Goal: Task Accomplishment & Management: Manage account settings

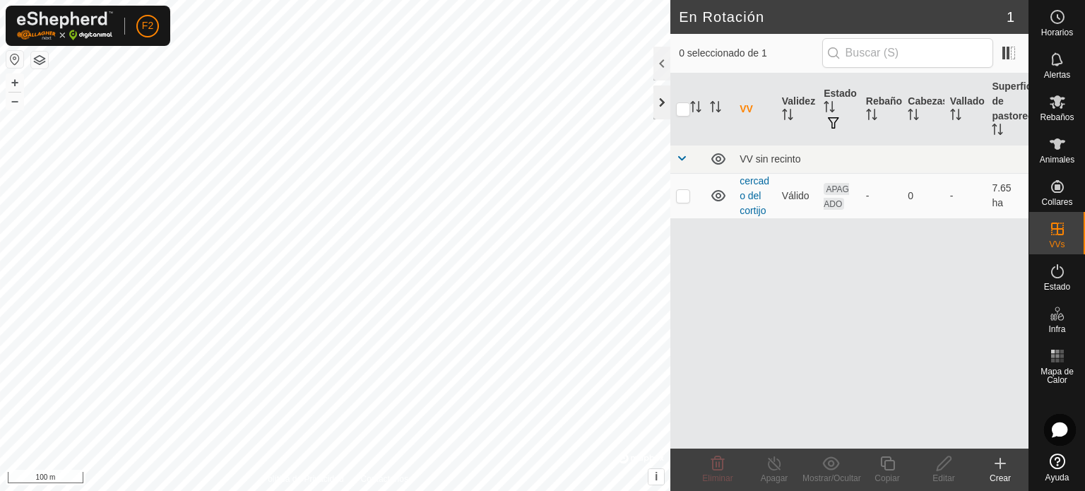
click at [660, 103] on div at bounding box center [661, 102] width 17 height 34
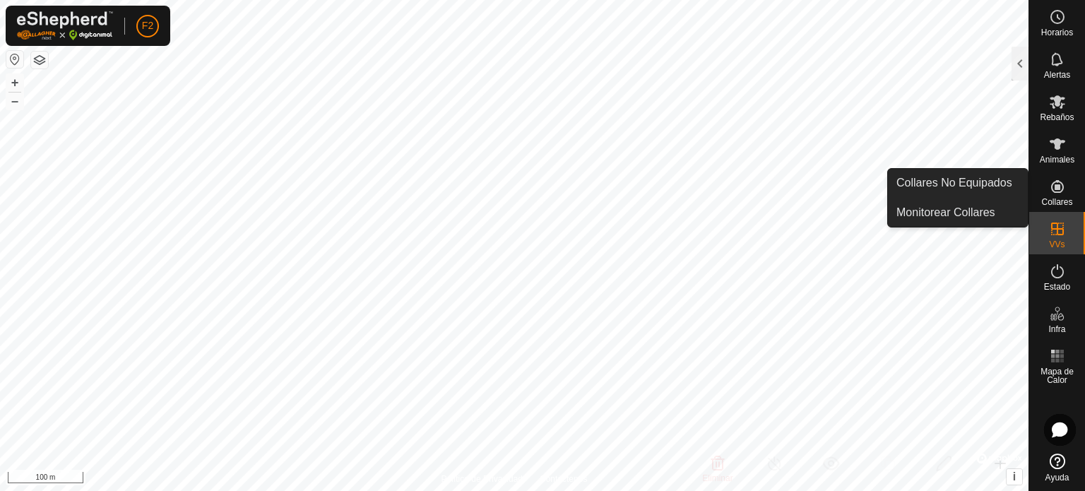
drag, startPoint x: 1054, startPoint y: 170, endPoint x: 1056, endPoint y: 189, distance: 19.3
click at [1056, 189] on icon at bounding box center [1057, 186] width 13 height 13
click at [943, 186] on link "Collares No Equipados" at bounding box center [958, 183] width 140 height 28
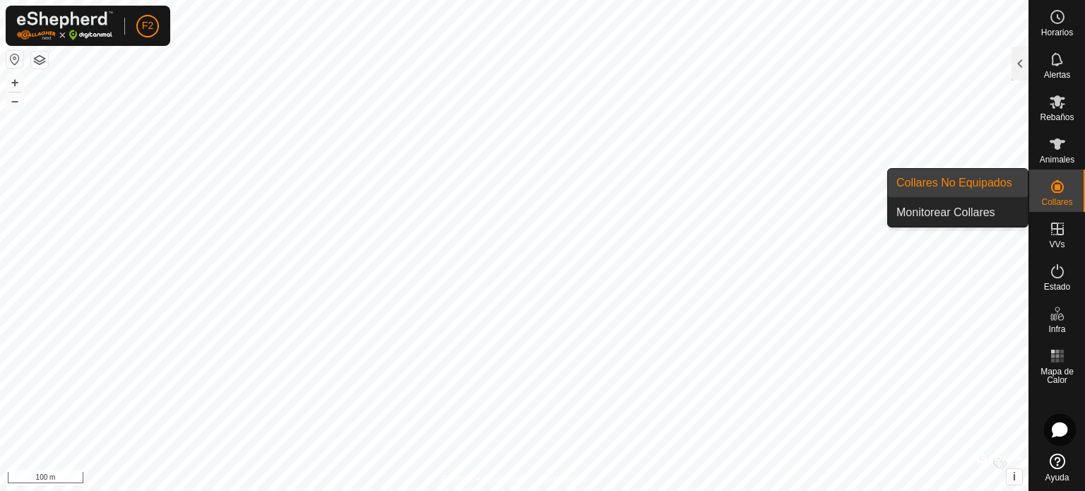
click at [929, 186] on link "Collares No Equipados" at bounding box center [958, 183] width 140 height 28
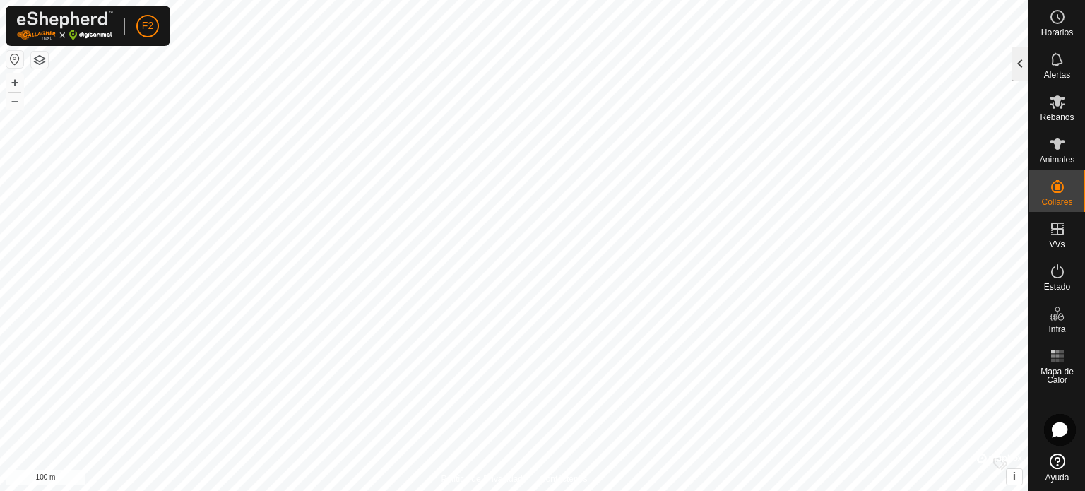
click at [1015, 64] on div at bounding box center [1019, 64] width 17 height 34
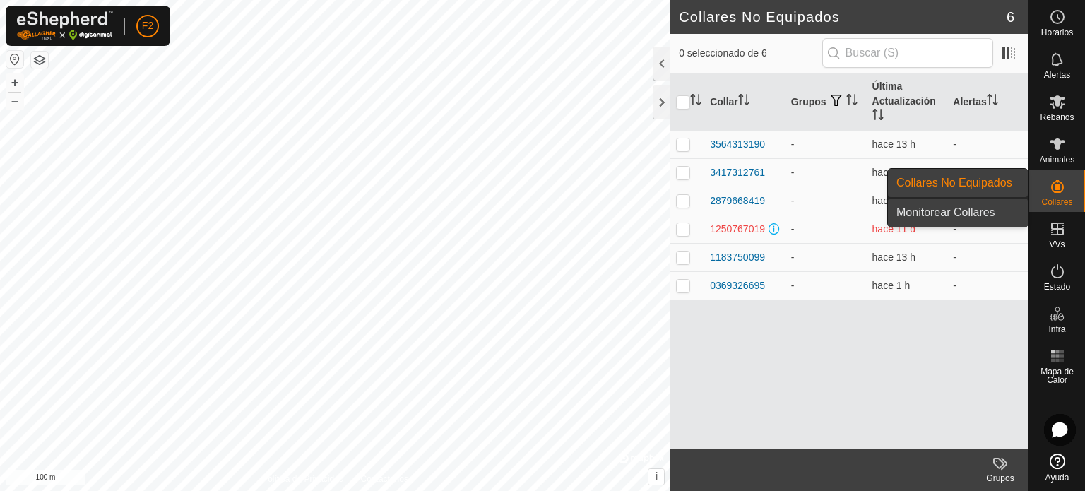
click at [981, 208] on link "Monitorear Collares" at bounding box center [958, 212] width 140 height 28
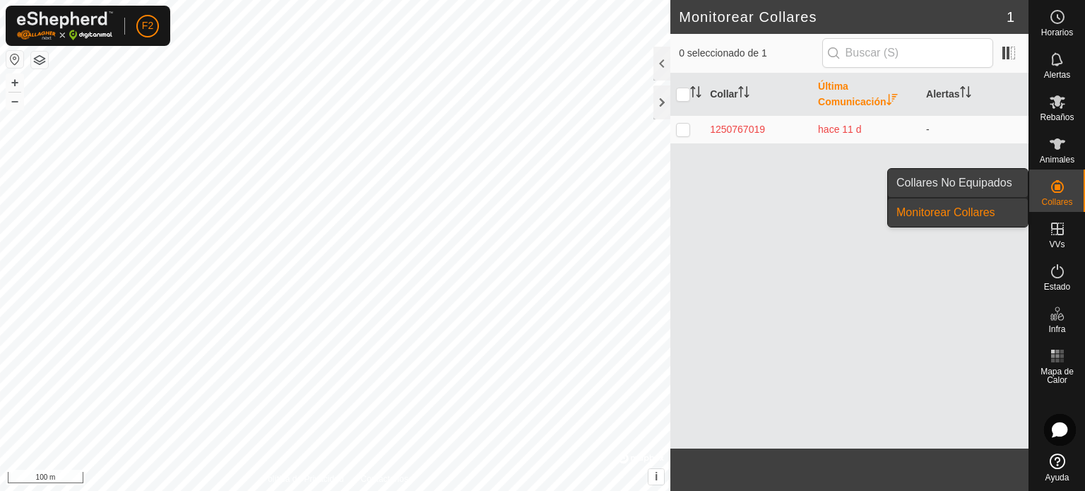
click at [997, 181] on link "Collares No Equipados" at bounding box center [958, 183] width 140 height 28
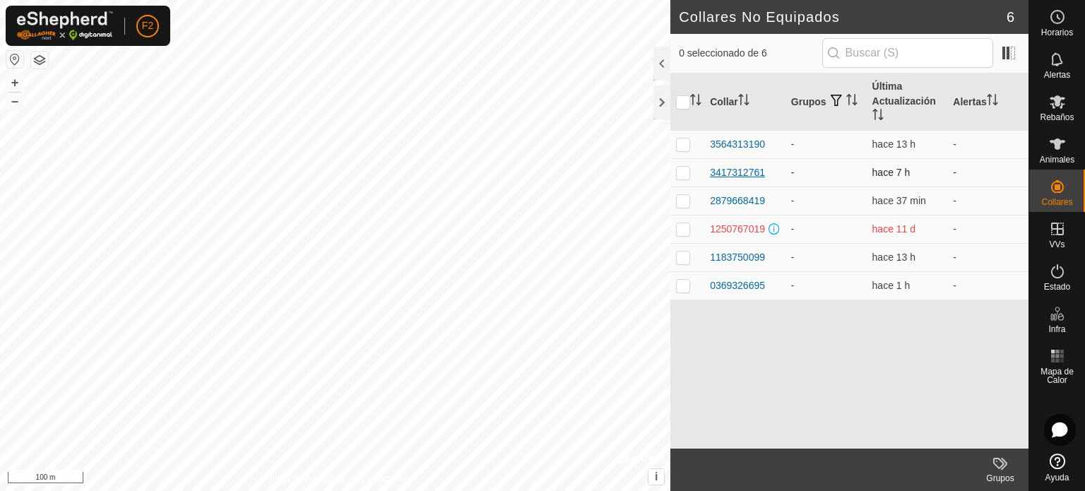
click at [739, 157] on td "3564313190" at bounding box center [744, 144] width 81 height 28
click at [1054, 152] on icon at bounding box center [1057, 144] width 17 height 17
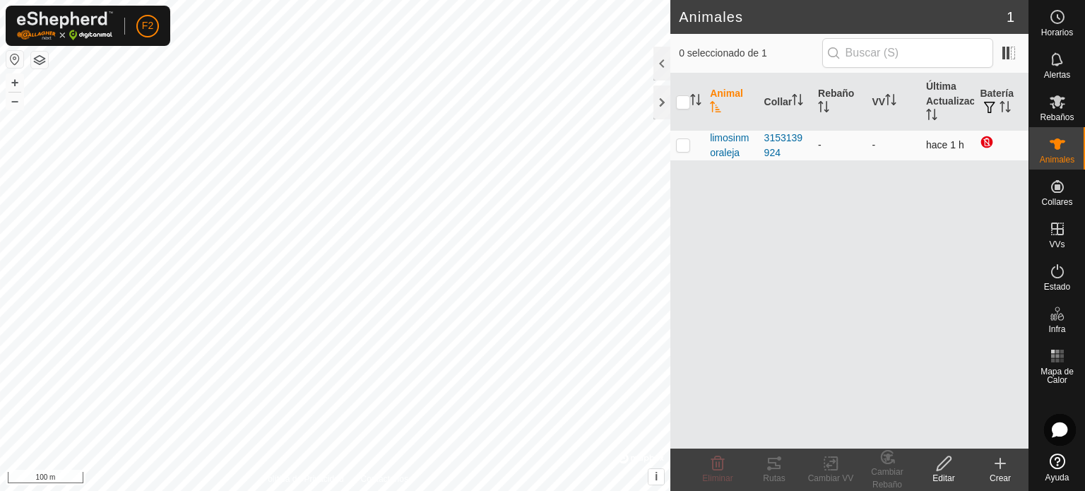
click at [679, 143] on p-checkbox at bounding box center [683, 144] width 14 height 11
checkbox input "true"
click at [774, 460] on icon at bounding box center [774, 463] width 17 height 17
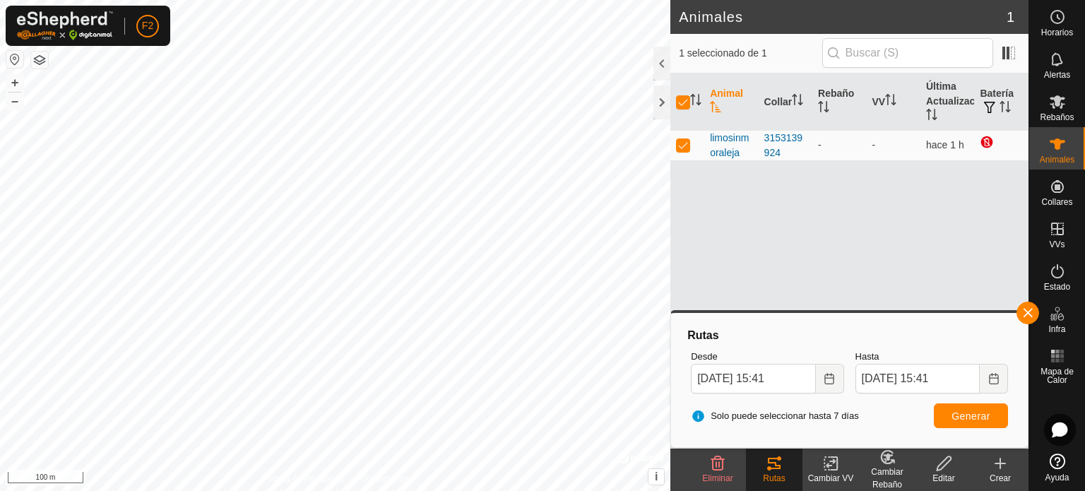
click at [823, 468] on icon at bounding box center [831, 463] width 18 height 17
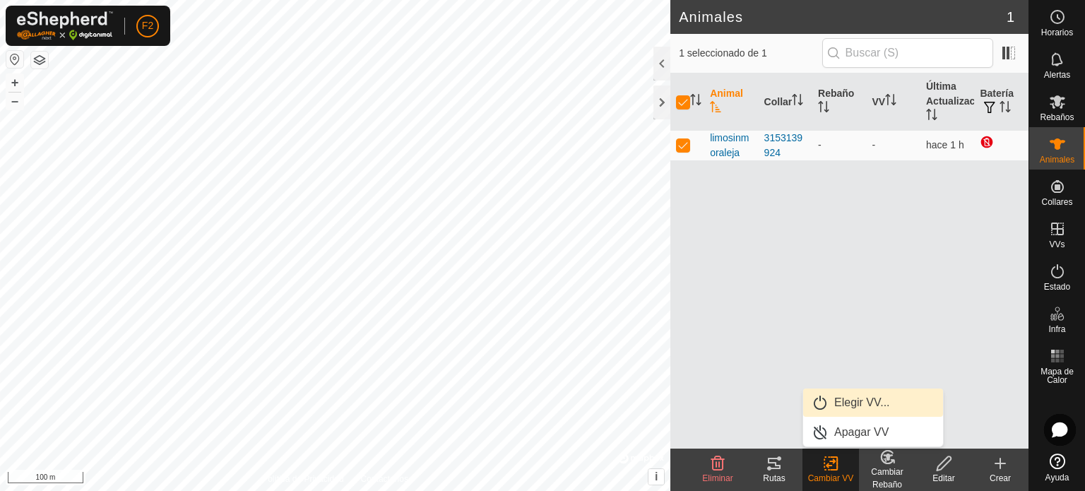
click at [856, 400] on link "Elegir VV..." at bounding box center [873, 402] width 140 height 28
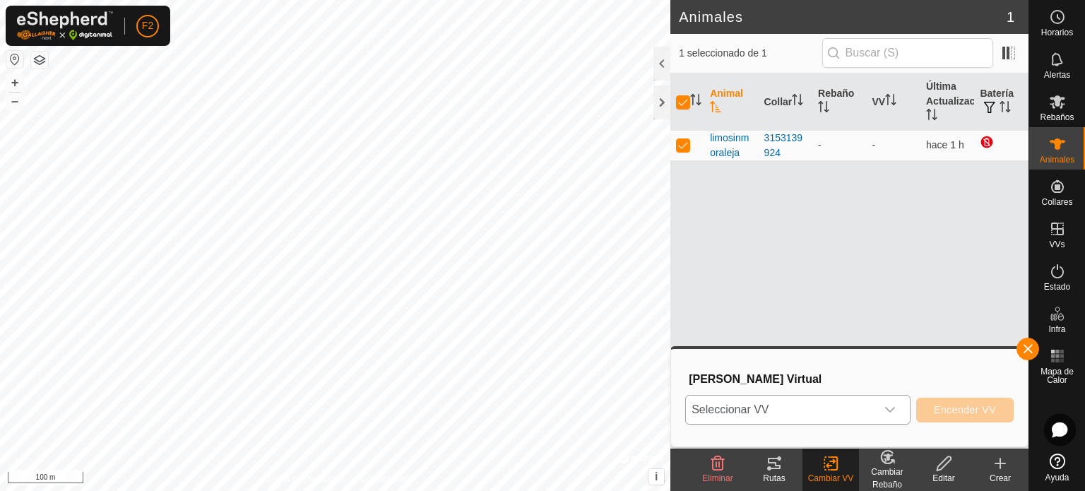
click at [890, 410] on icon "dropdown trigger" at bounding box center [889, 409] width 11 height 11
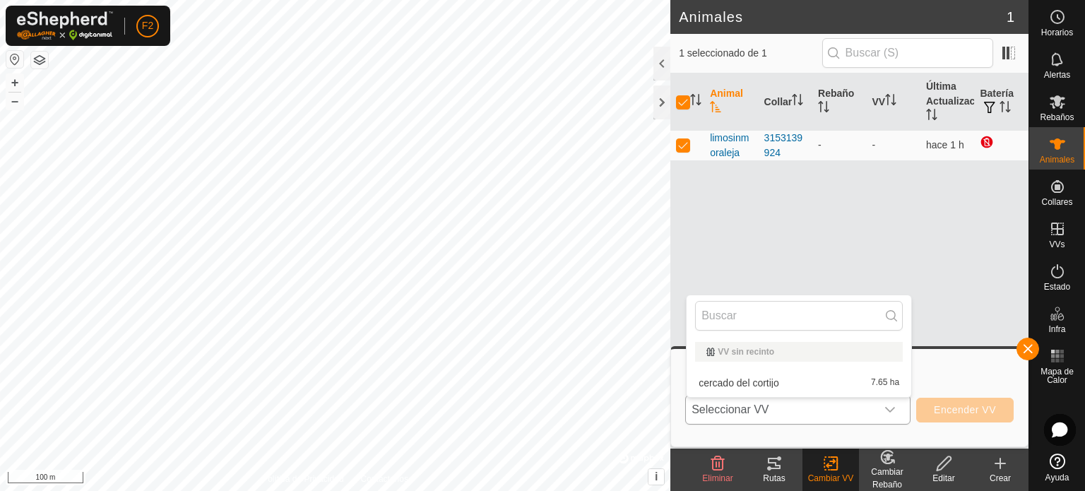
click at [757, 378] on li "cercado del cortijo 7.65 ha" at bounding box center [798, 383] width 225 height 28
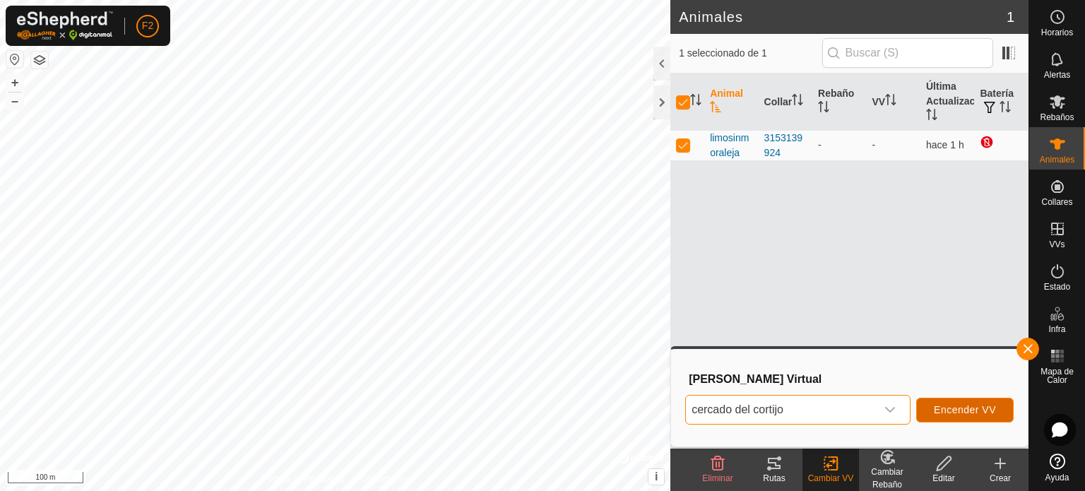
click at [968, 407] on span "Encender VV" at bounding box center [965, 409] width 62 height 11
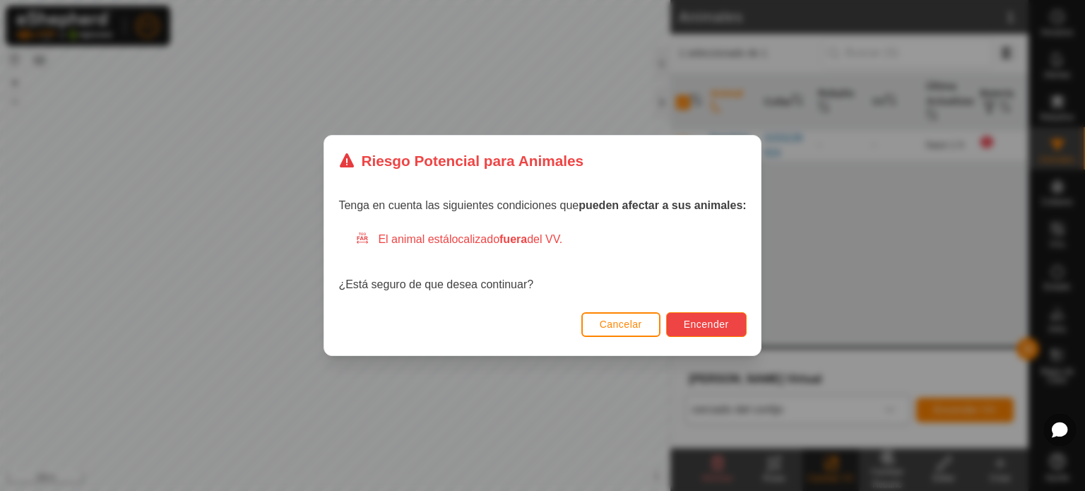
click at [704, 322] on span "Encender" at bounding box center [706, 324] width 45 height 11
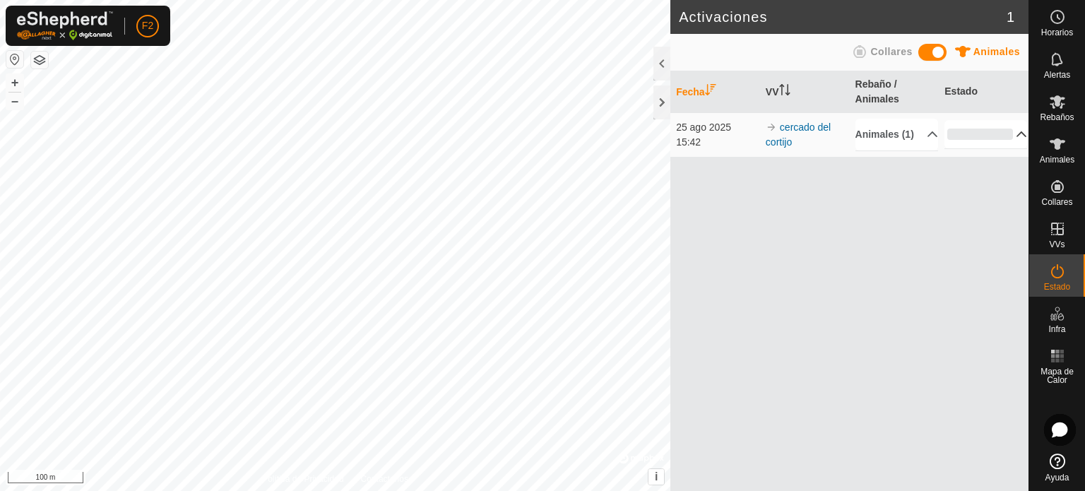
click at [1008, 140] on p-accordion-header "0%" at bounding box center [985, 134] width 83 height 28
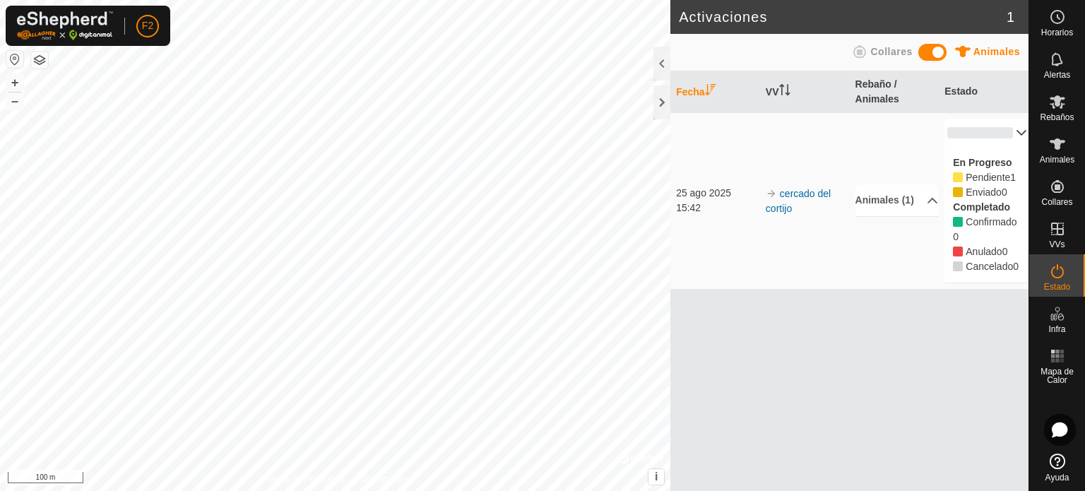
click at [857, 51] on icon at bounding box center [859, 51] width 13 height 13
click at [862, 51] on icon at bounding box center [859, 51] width 17 height 17
click at [869, 206] on p-accordion-header "Animales (1)" at bounding box center [896, 200] width 83 height 32
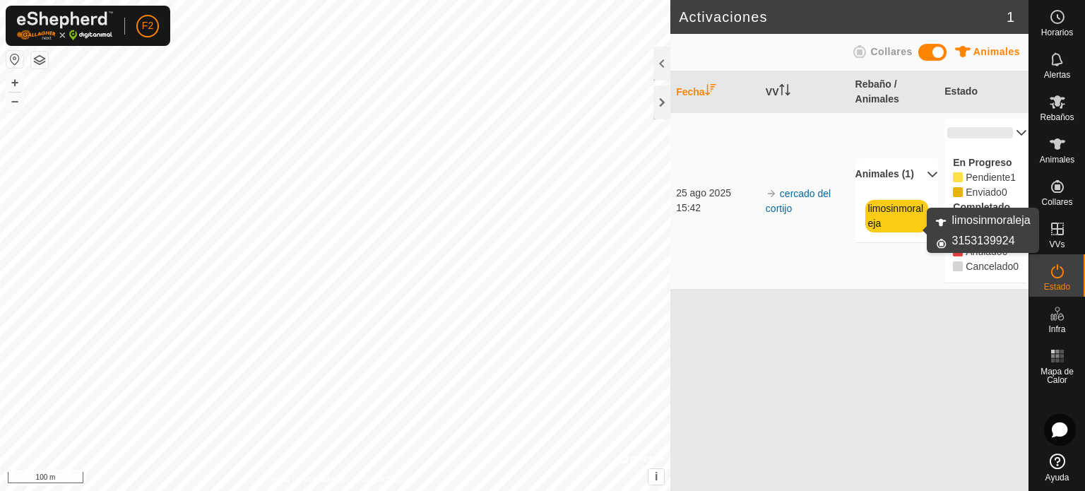
click at [878, 222] on link "limosinmoraleja" at bounding box center [896, 216] width 56 height 26
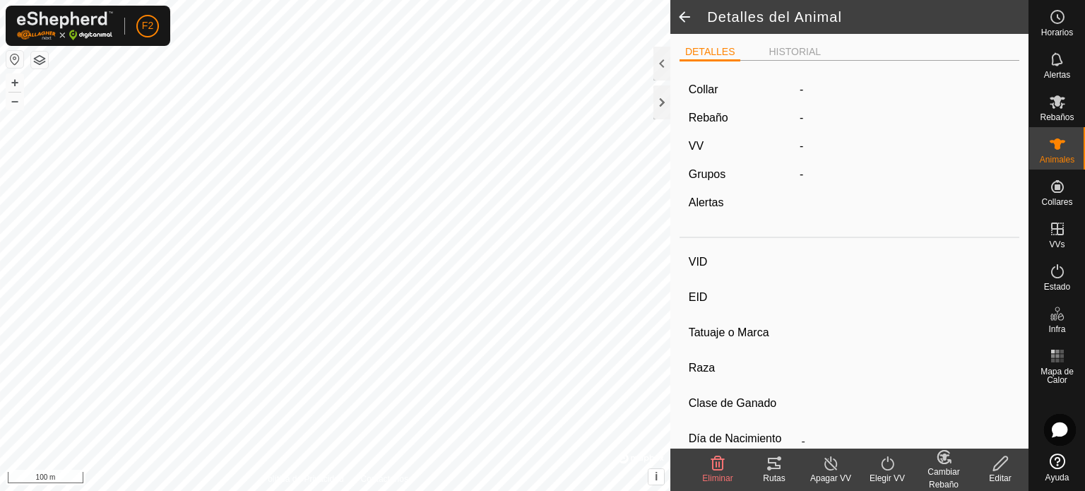
type input "limosinmoraleja"
type input "-"
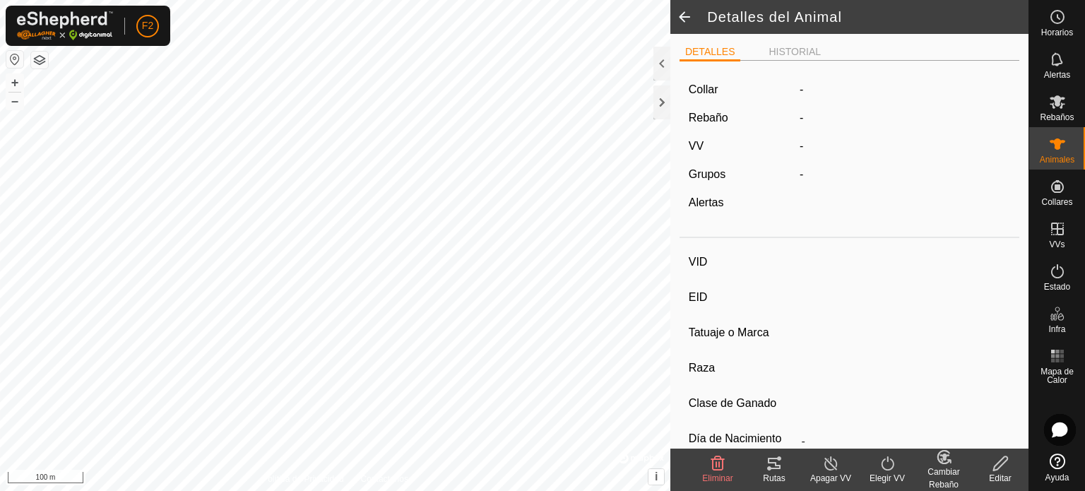
type input "0 kg"
type input "-"
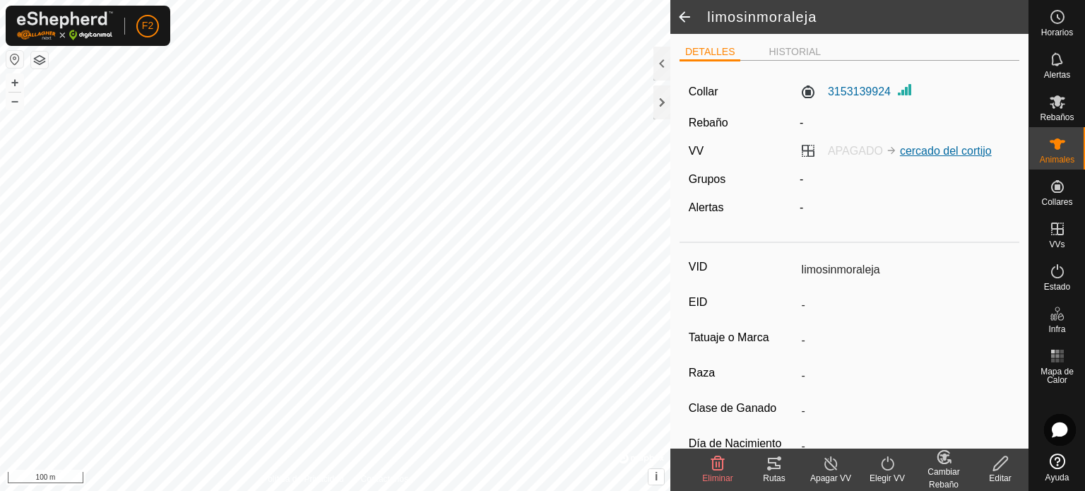
click at [910, 146] on link "cercado del cortijo" at bounding box center [946, 151] width 92 height 12
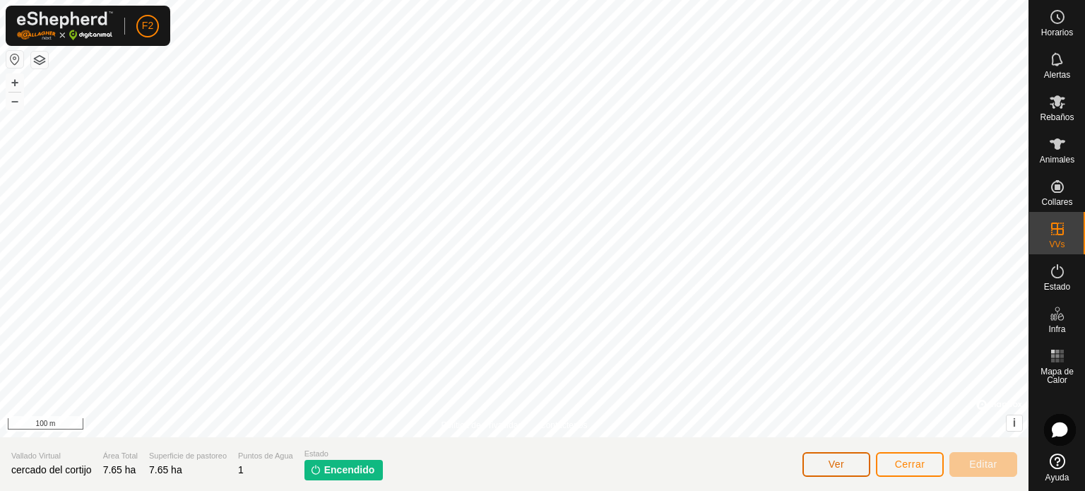
click at [825, 465] on button "Ver" at bounding box center [836, 464] width 68 height 25
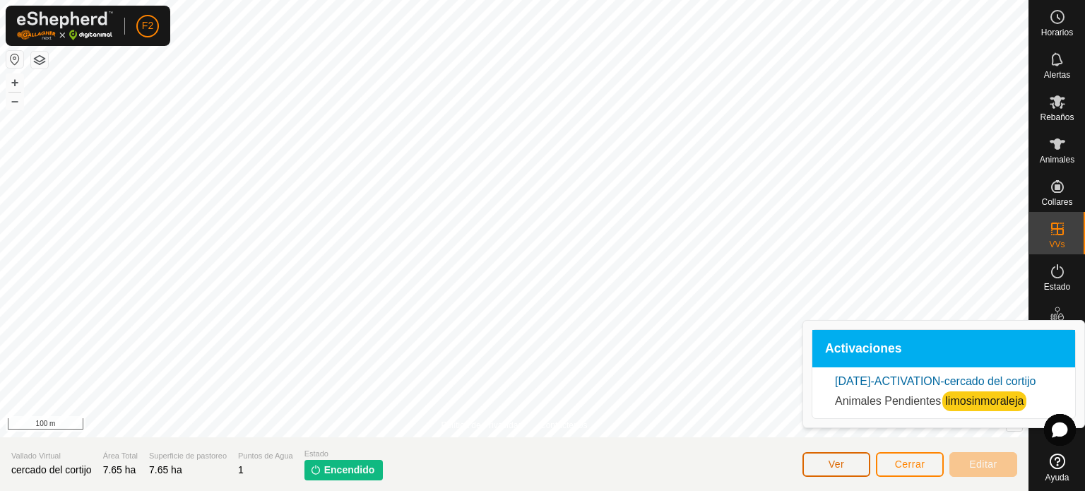
click at [835, 461] on span "Ver" at bounding box center [836, 463] width 16 height 11
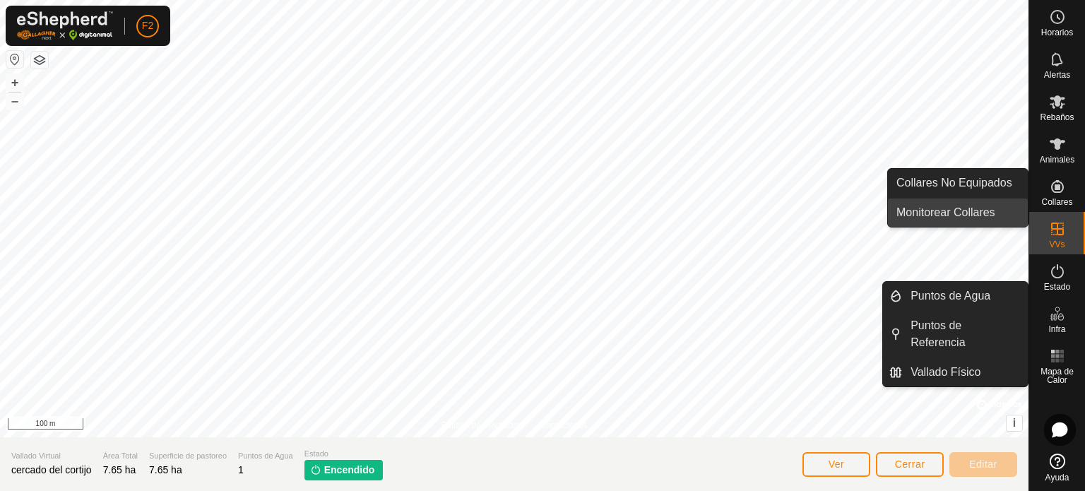
click at [960, 208] on link "Monitorear Collares" at bounding box center [958, 212] width 140 height 28
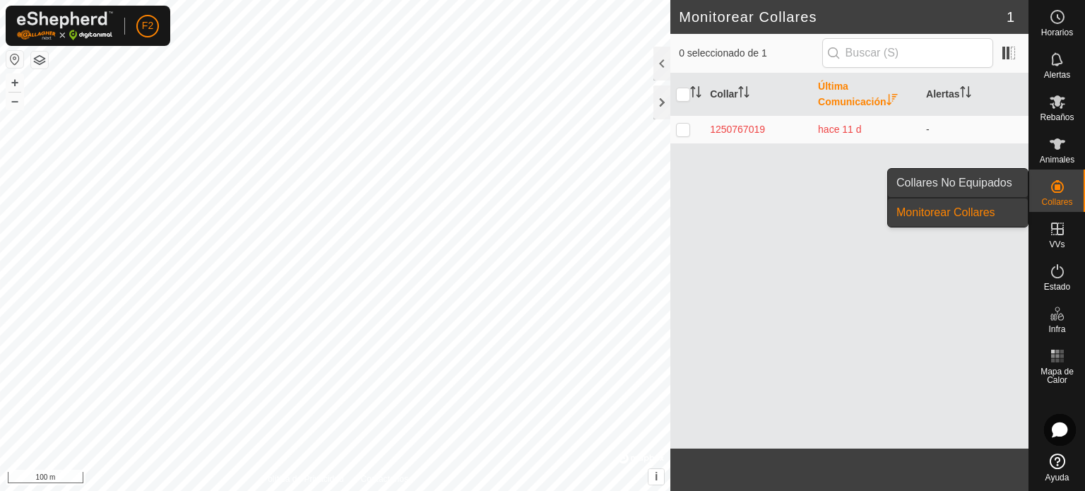
click at [972, 184] on link "Collares No Equipados" at bounding box center [958, 183] width 140 height 28
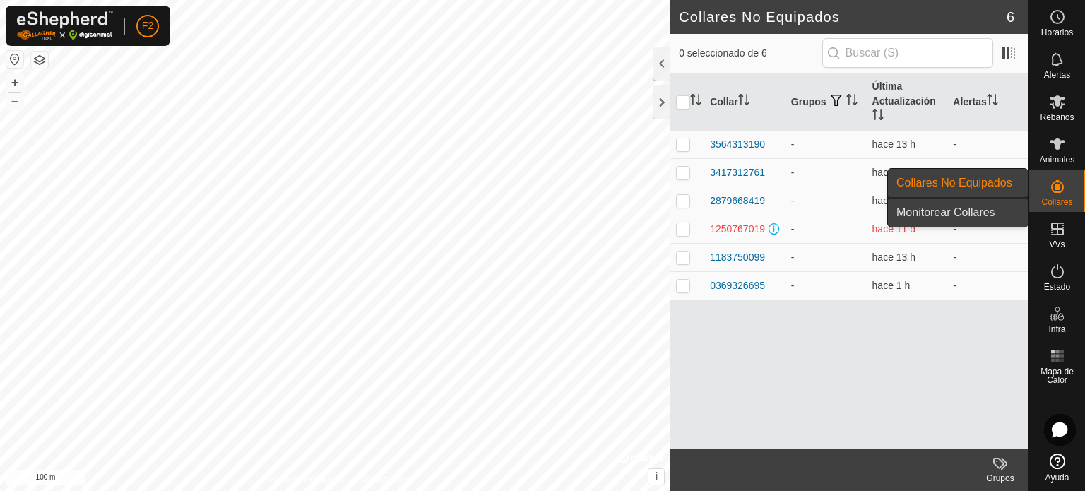
click at [964, 208] on link "Monitorear Collares" at bounding box center [958, 212] width 140 height 28
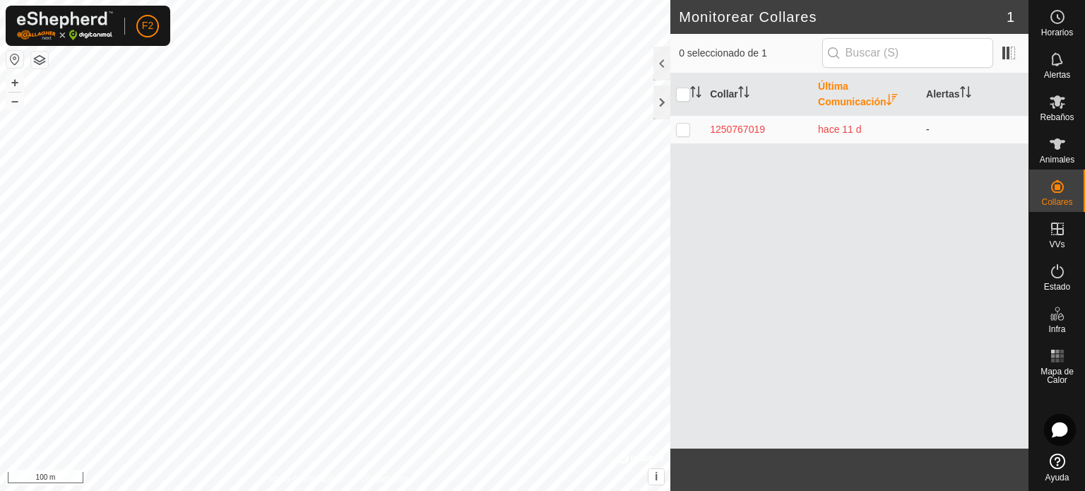
click at [686, 129] on p-checkbox at bounding box center [683, 129] width 14 height 11
checkbox input "true"
click at [658, 64] on div at bounding box center [661, 64] width 17 height 34
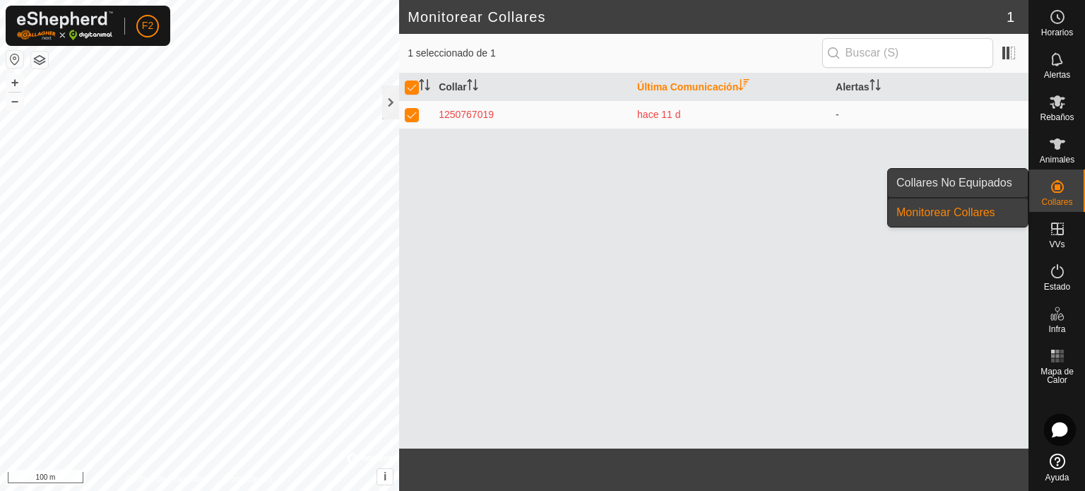
click at [969, 189] on link "Collares No Equipados" at bounding box center [958, 183] width 140 height 28
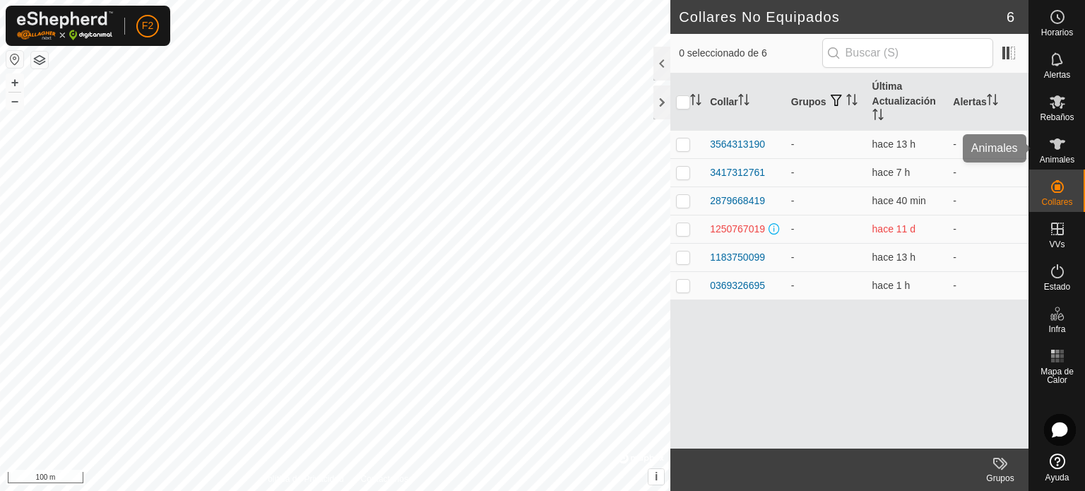
click at [1052, 148] on icon at bounding box center [1057, 144] width 17 height 17
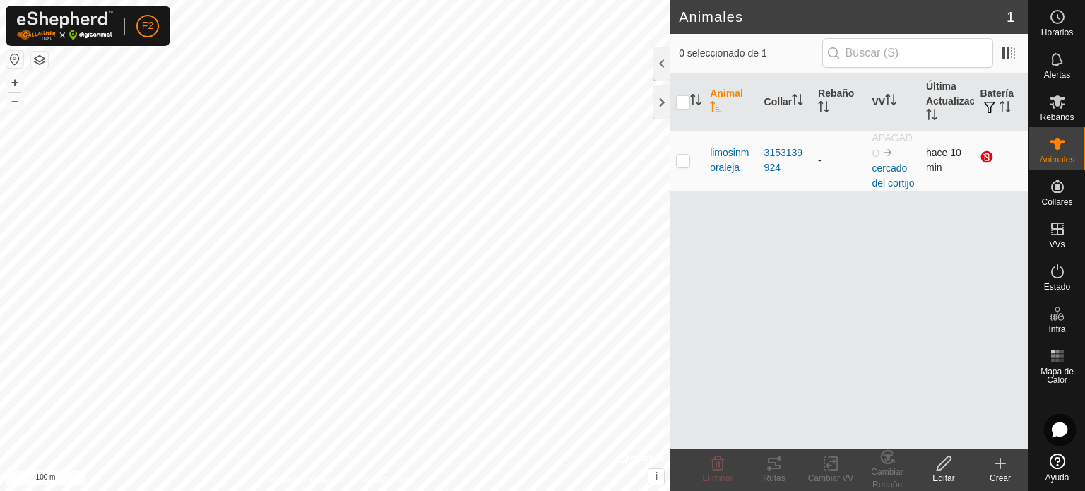
click at [684, 156] on p-checkbox at bounding box center [683, 160] width 14 height 11
checkbox input "true"
click at [773, 157] on div "3153139924" at bounding box center [785, 160] width 42 height 30
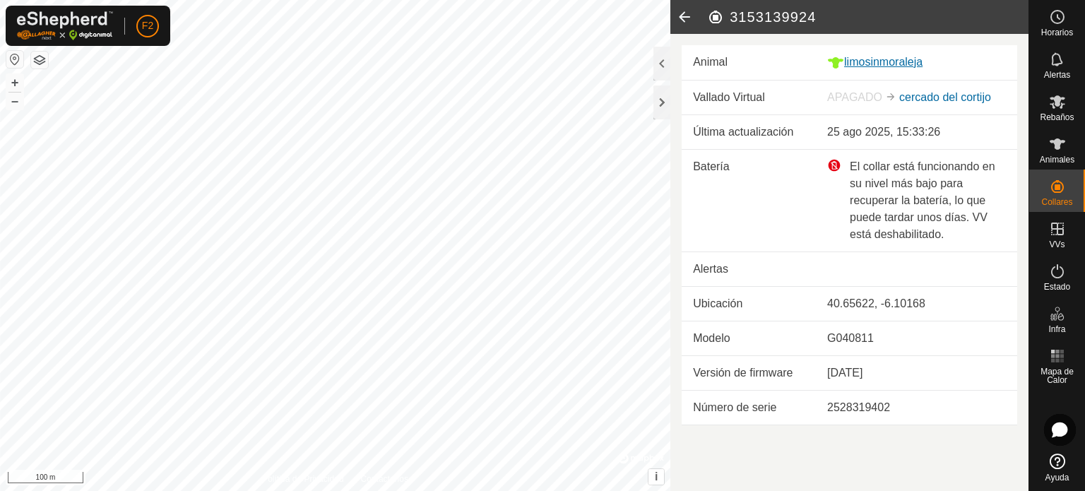
click at [875, 59] on div "limosinmoraleja" at bounding box center [916, 63] width 179 height 18
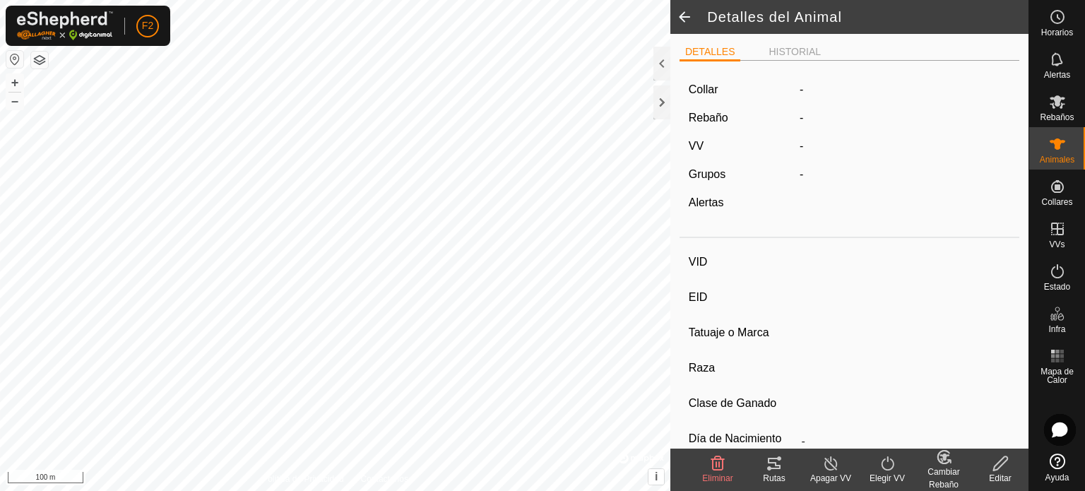
type input "limosinmoraleja"
type input "-"
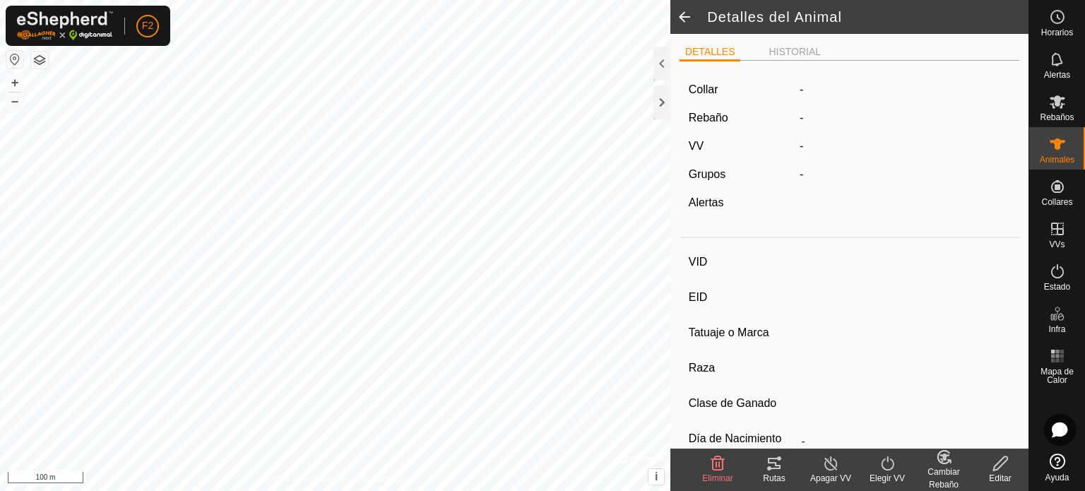
type input "0 kg"
type input "-"
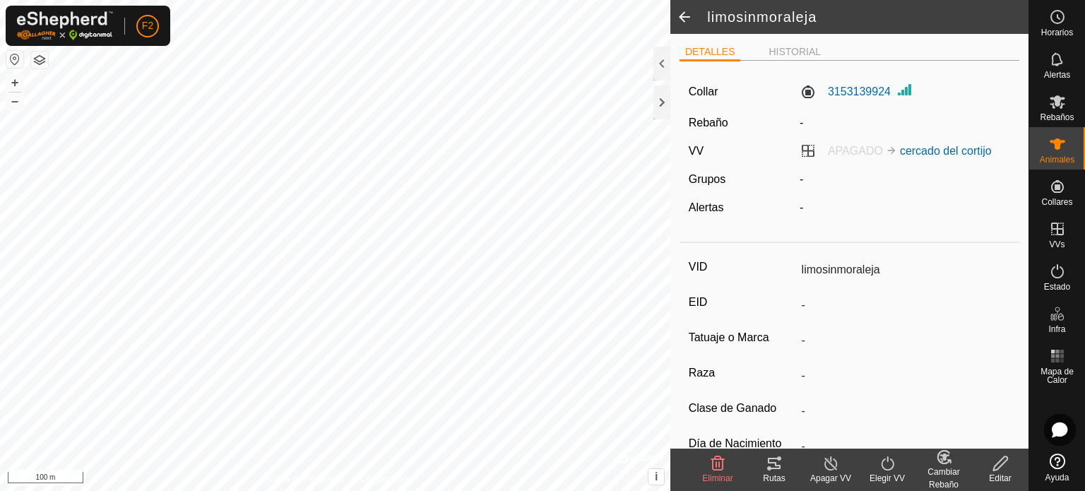
click at [805, 149] on label "APAGADO cercado del cortijo" at bounding box center [895, 151] width 192 height 12
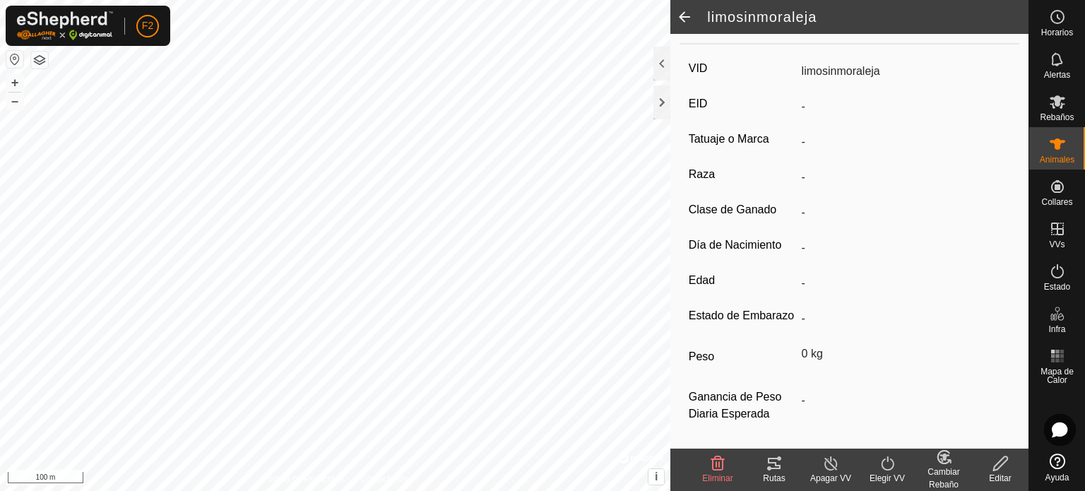
scroll to position [215, 0]
click at [886, 465] on icon at bounding box center [888, 463] width 18 height 17
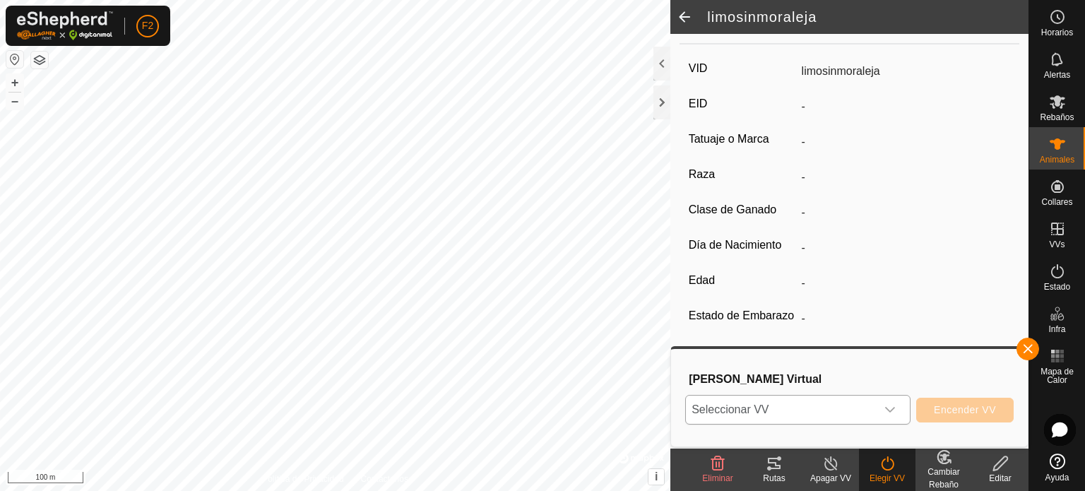
click at [898, 407] on div "dropdown trigger" at bounding box center [890, 409] width 28 height 28
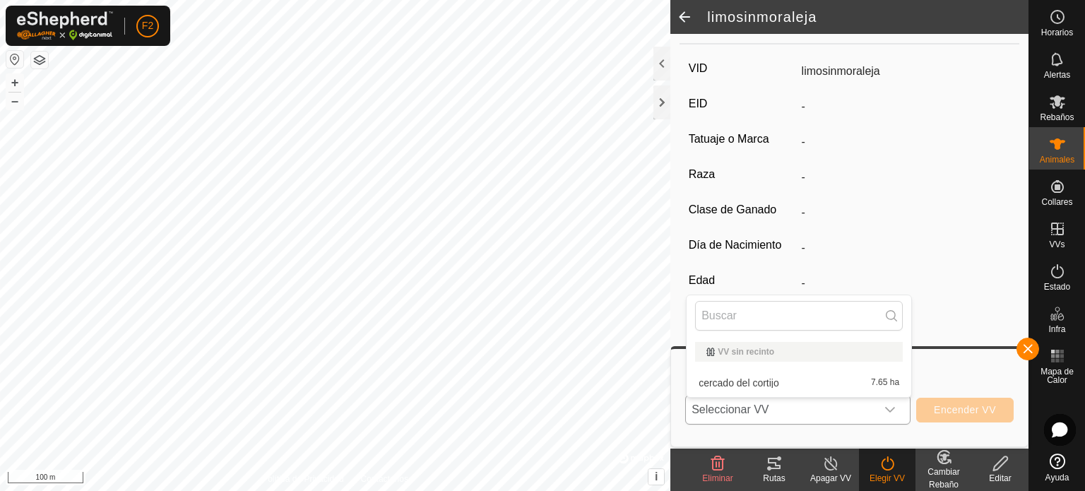
click at [763, 381] on li "cercado del cortijo 7.65 ha" at bounding box center [798, 383] width 225 height 28
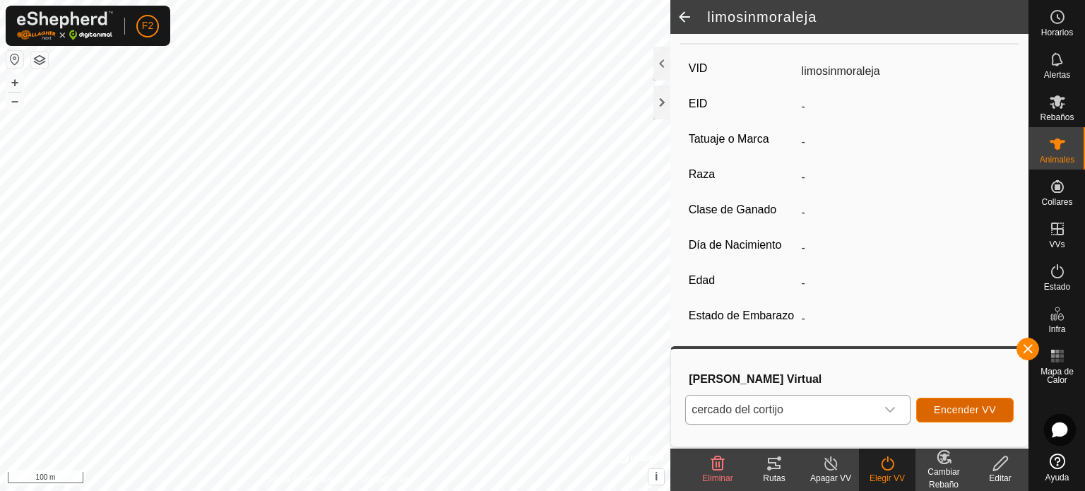
click at [964, 412] on span "Encender VV" at bounding box center [965, 409] width 62 height 11
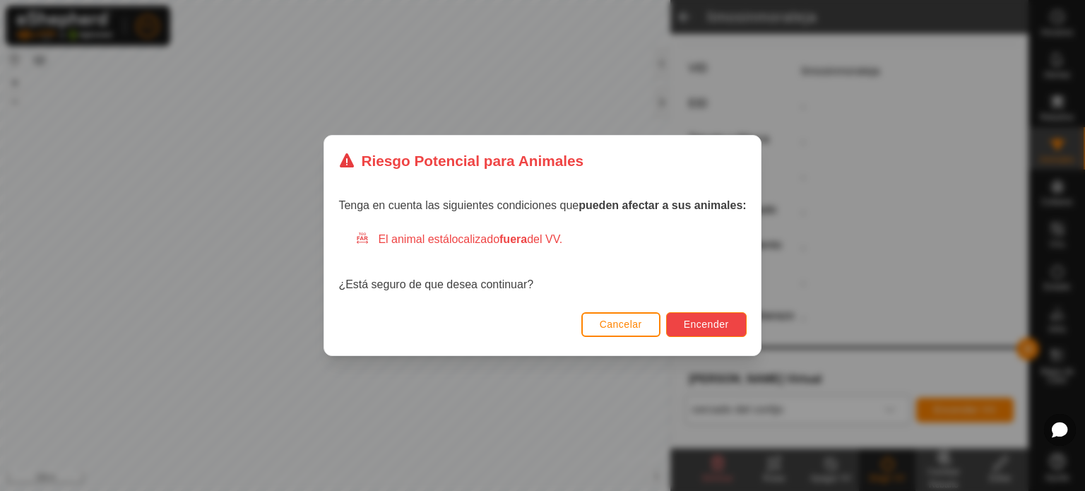
click at [699, 325] on span "Encender" at bounding box center [706, 324] width 45 height 11
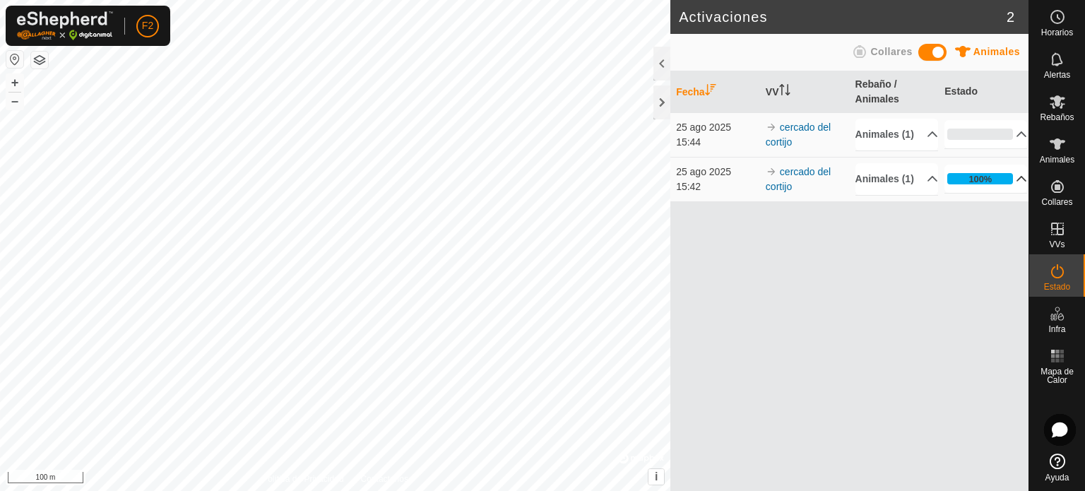
click at [1013, 193] on p-accordion-header "100%" at bounding box center [985, 179] width 83 height 28
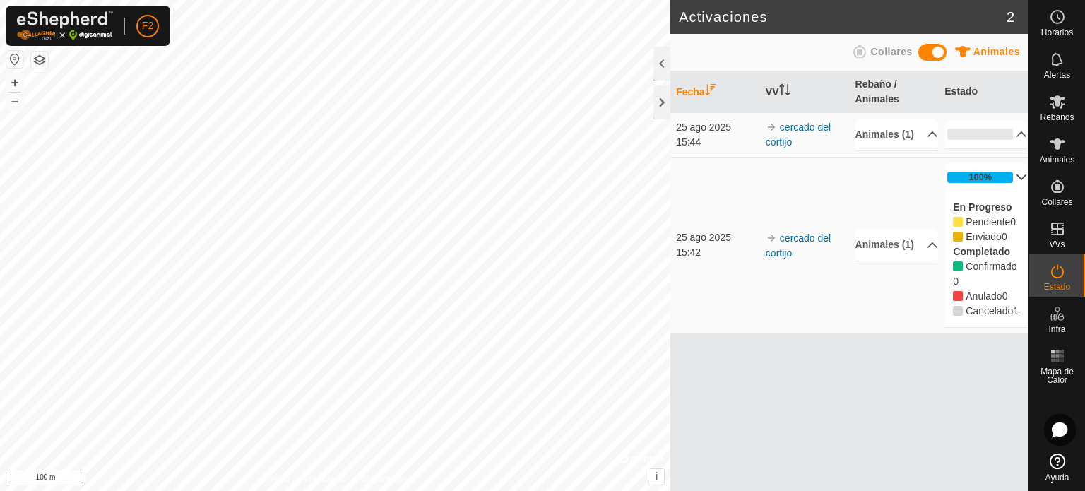
click at [1013, 189] on p-accordion-header "100%" at bounding box center [985, 177] width 83 height 28
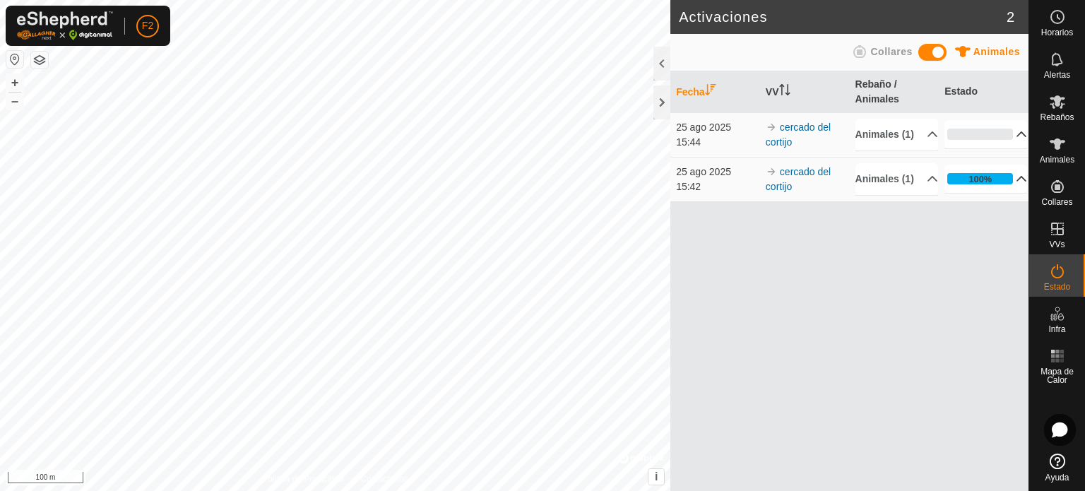
click at [1015, 144] on p-accordion-header "0%" at bounding box center [985, 134] width 83 height 28
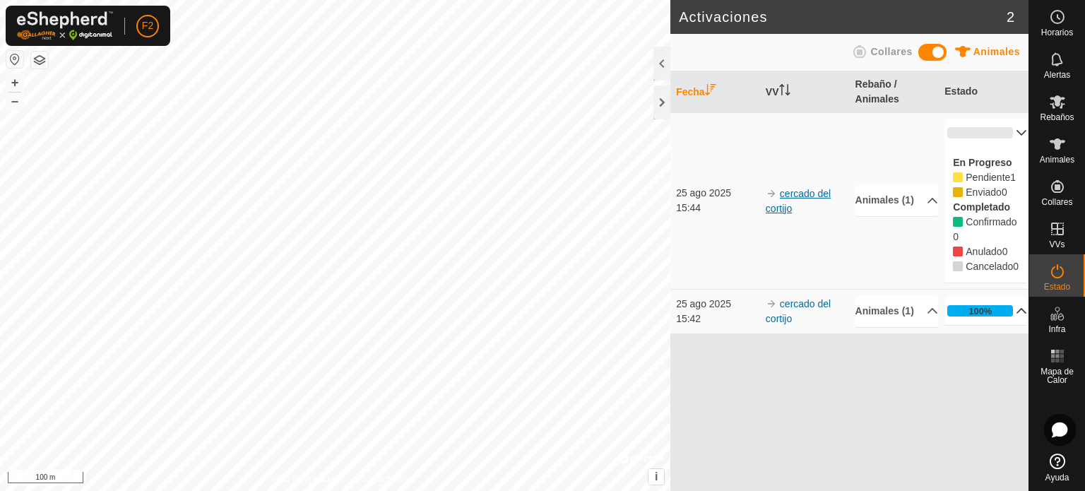
click at [802, 196] on link "cercado del cortijo" at bounding box center [798, 201] width 65 height 26
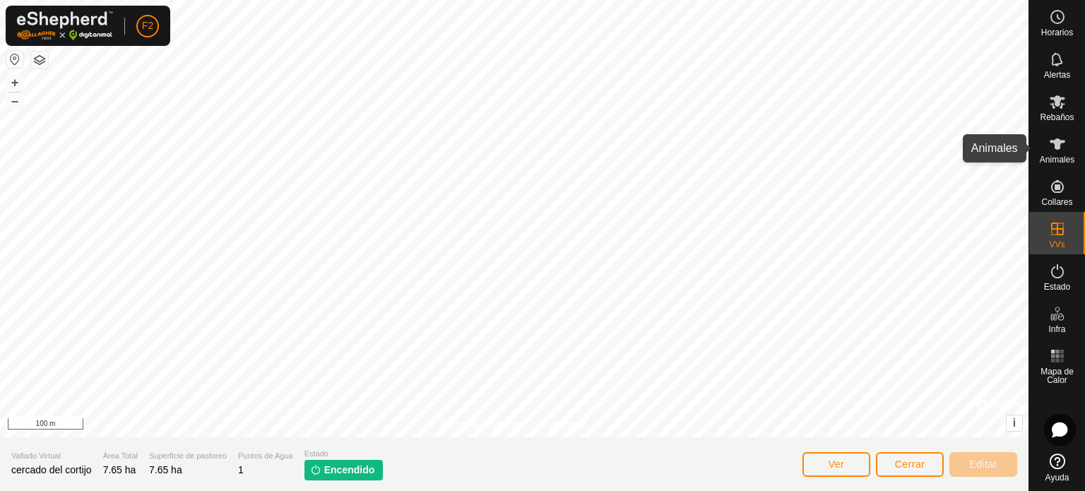
click at [1058, 150] on icon at bounding box center [1057, 144] width 17 height 17
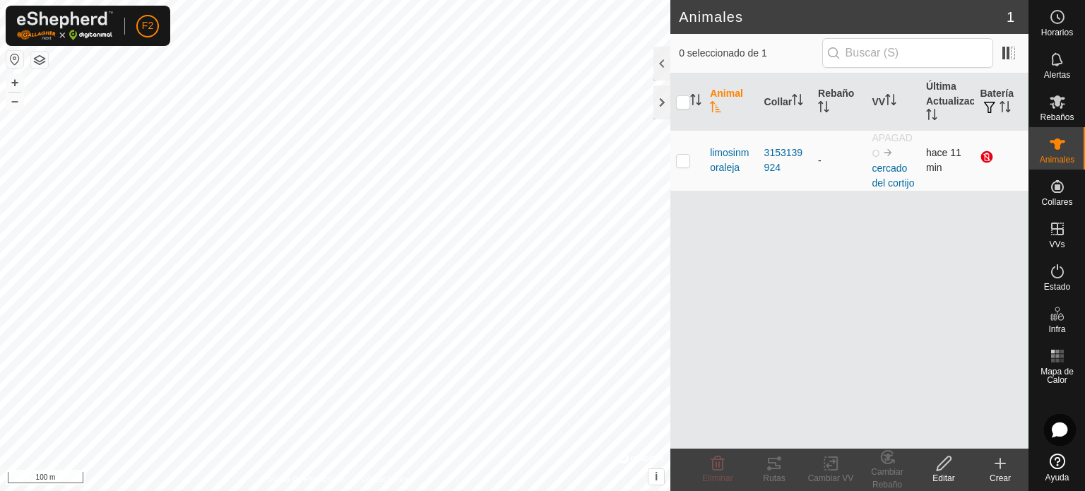
click at [686, 160] on p-checkbox at bounding box center [683, 160] width 14 height 11
checkbox input "true"
click at [773, 465] on icon at bounding box center [774, 463] width 17 height 17
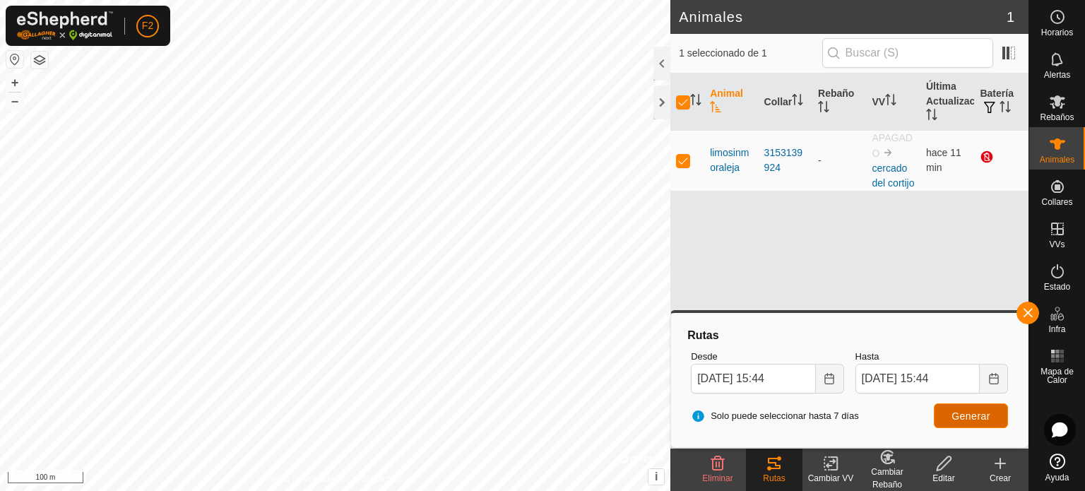
click at [967, 409] on button "Generar" at bounding box center [971, 415] width 74 height 25
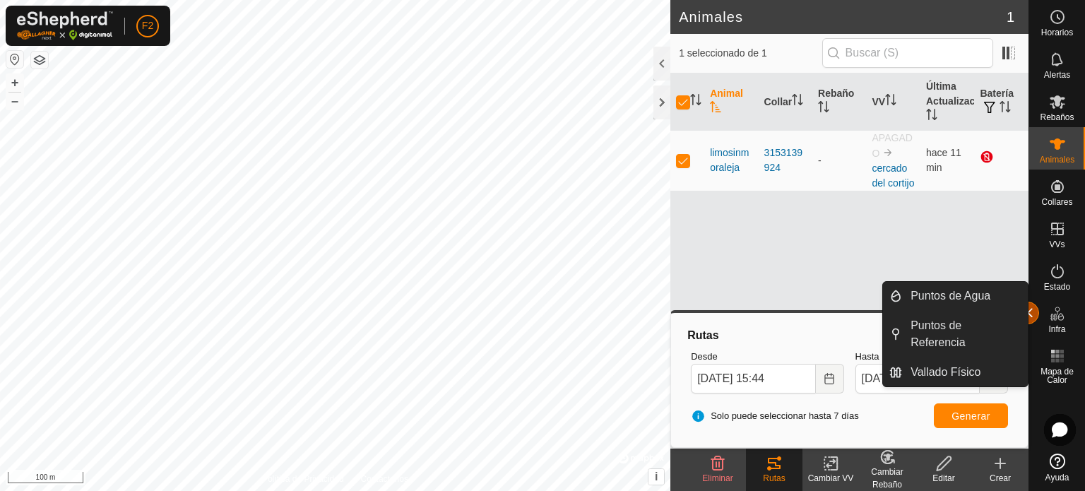
click at [1031, 310] on button "button" at bounding box center [1027, 313] width 23 height 23
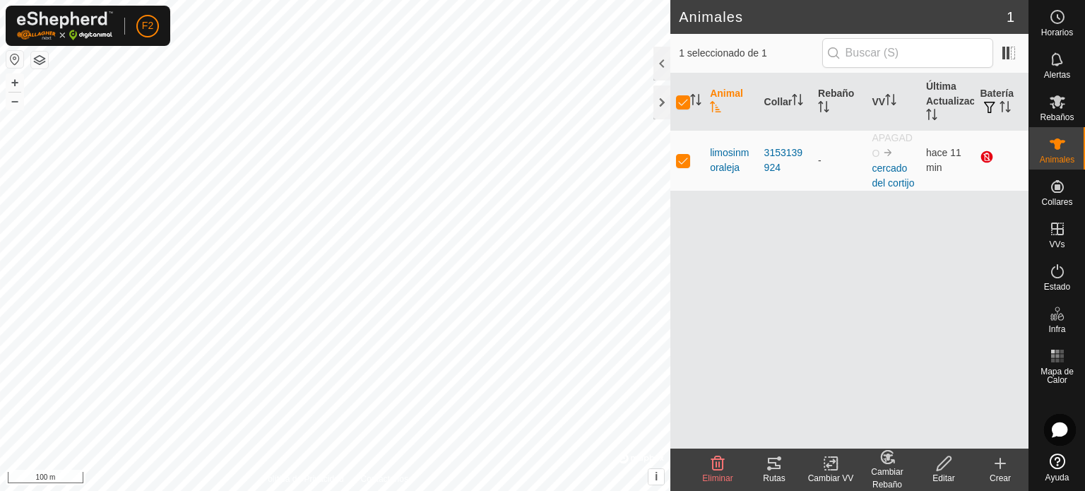
click at [828, 463] on icon at bounding box center [831, 463] width 10 height 9
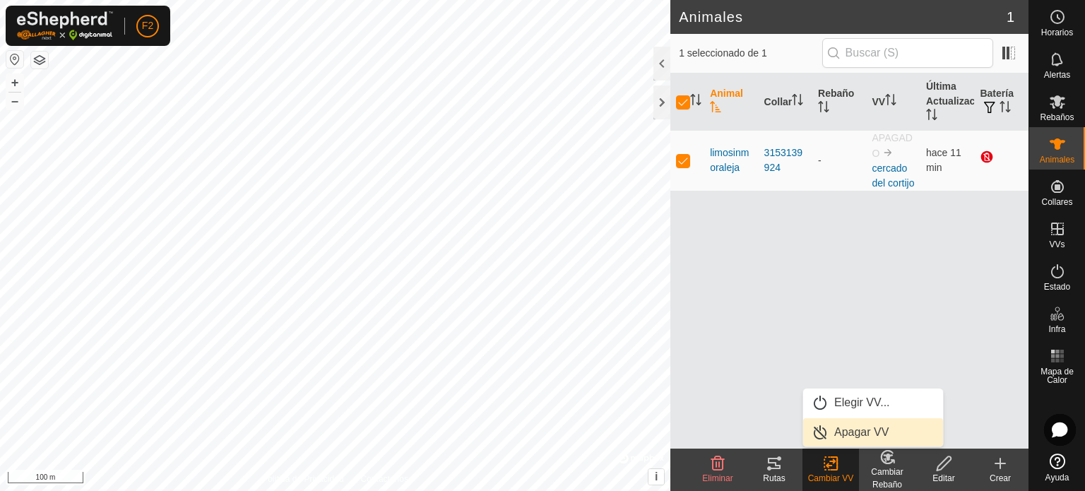
click at [857, 429] on link "Apagar VV" at bounding box center [873, 432] width 140 height 28
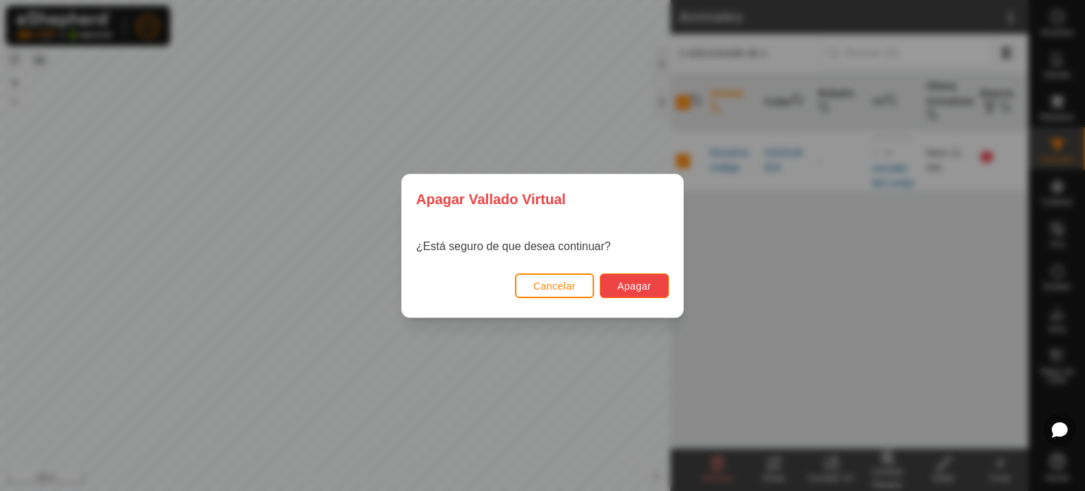
click at [633, 279] on button "Apagar" at bounding box center [634, 285] width 69 height 25
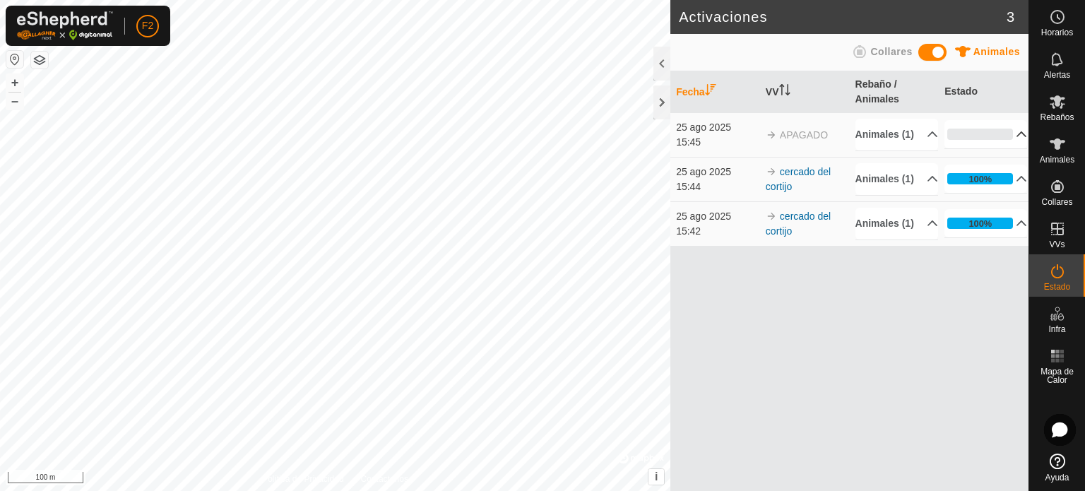
click at [1006, 140] on p-accordion-header "0%" at bounding box center [985, 134] width 83 height 28
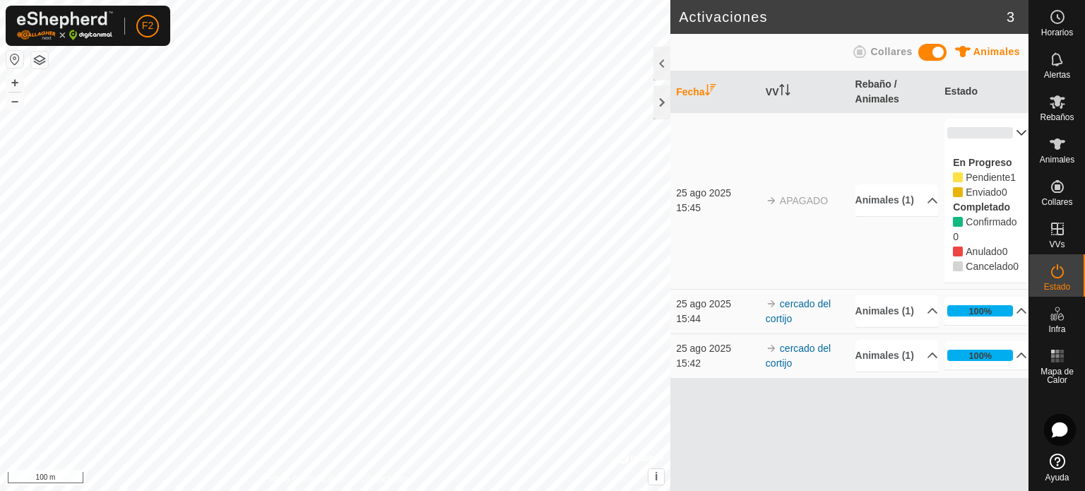
click at [1006, 133] on p-accordion-header "0%" at bounding box center [985, 133] width 83 height 28
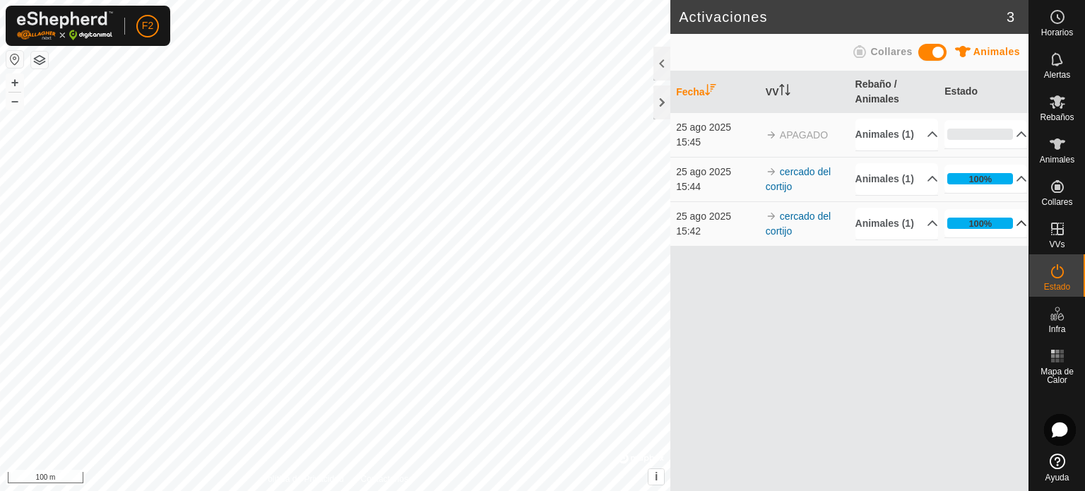
click at [1016, 237] on p-accordion-header "100%" at bounding box center [985, 223] width 83 height 28
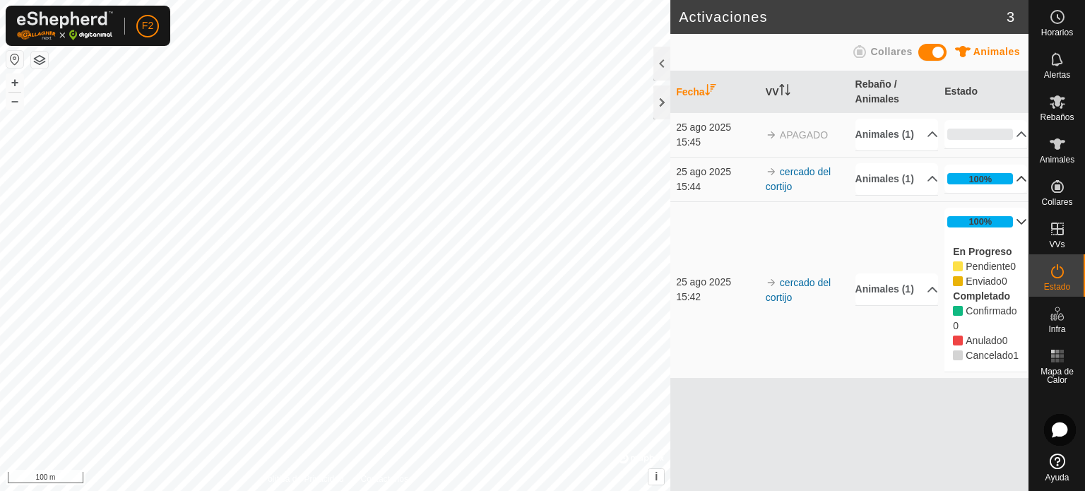
click at [1012, 193] on p-accordion-header "100%" at bounding box center [985, 179] width 83 height 28
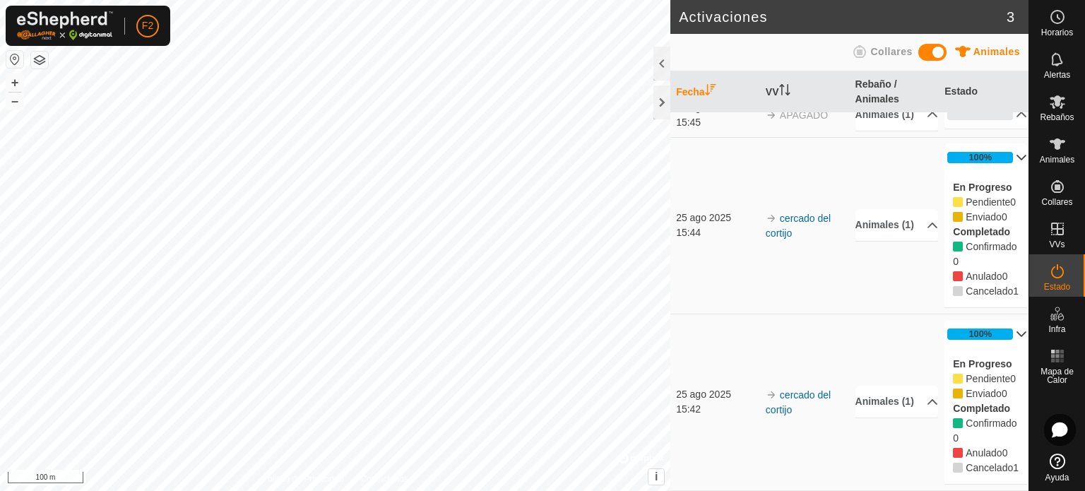
scroll to position [92, 0]
click at [790, 213] on link "cercado del cortijo" at bounding box center [798, 226] width 65 height 26
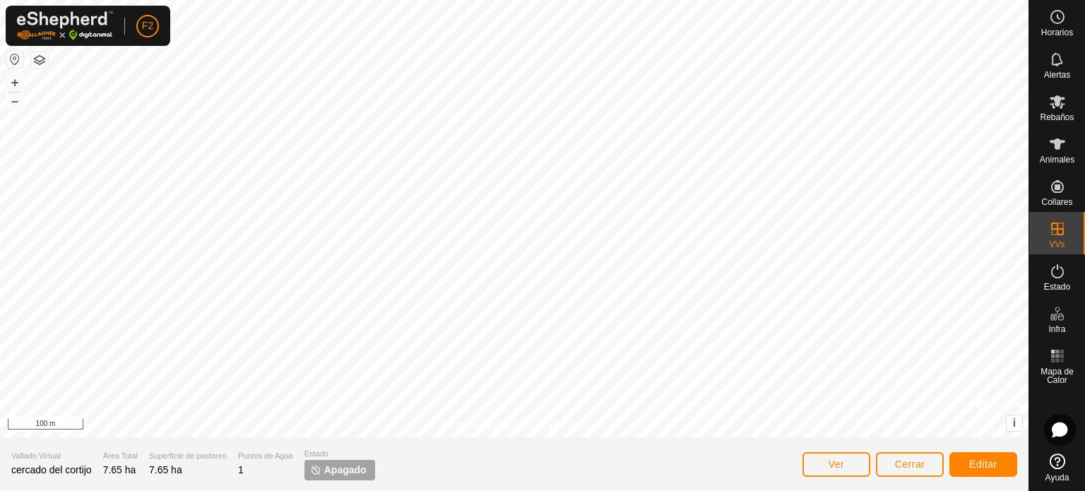
click at [338, 472] on span "Apagado" at bounding box center [345, 470] width 42 height 15
click at [895, 468] on span "Cerrar" at bounding box center [910, 463] width 30 height 11
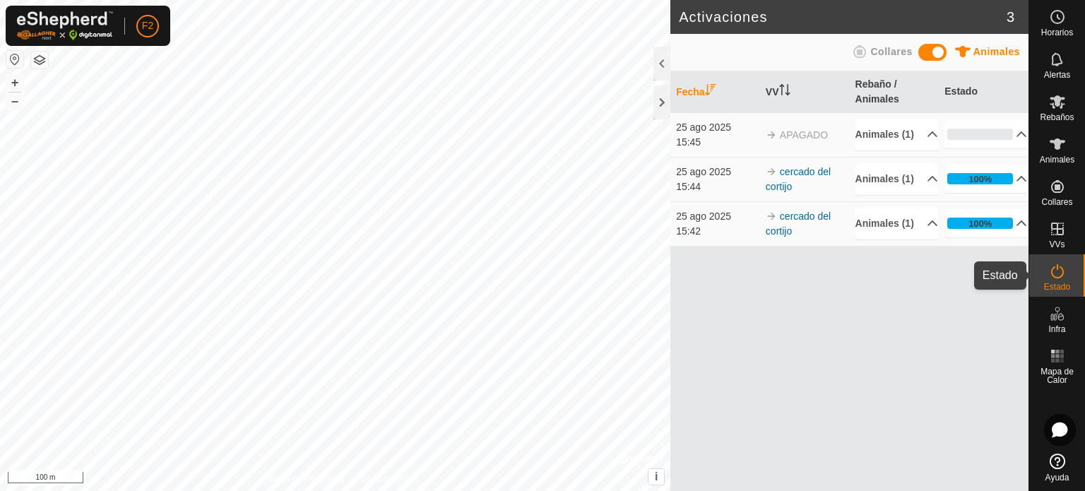
click at [1062, 274] on icon at bounding box center [1057, 271] width 13 height 14
click at [1061, 274] on icon at bounding box center [1057, 271] width 13 height 14
click at [653, 63] on div at bounding box center [661, 64] width 17 height 34
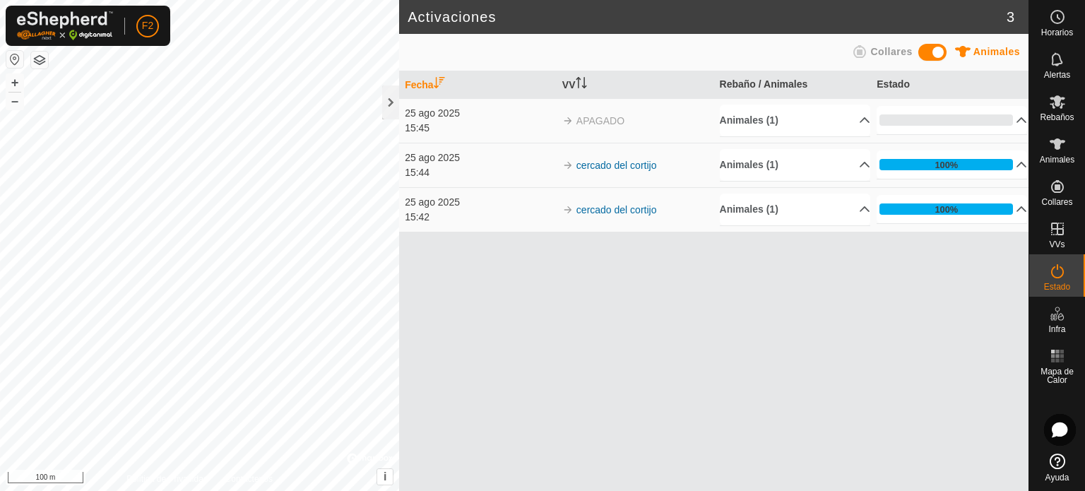
click at [931, 50] on span at bounding box center [932, 52] width 28 height 17
click at [850, 206] on p-accordion-header "Collares (1)" at bounding box center [795, 210] width 150 height 32
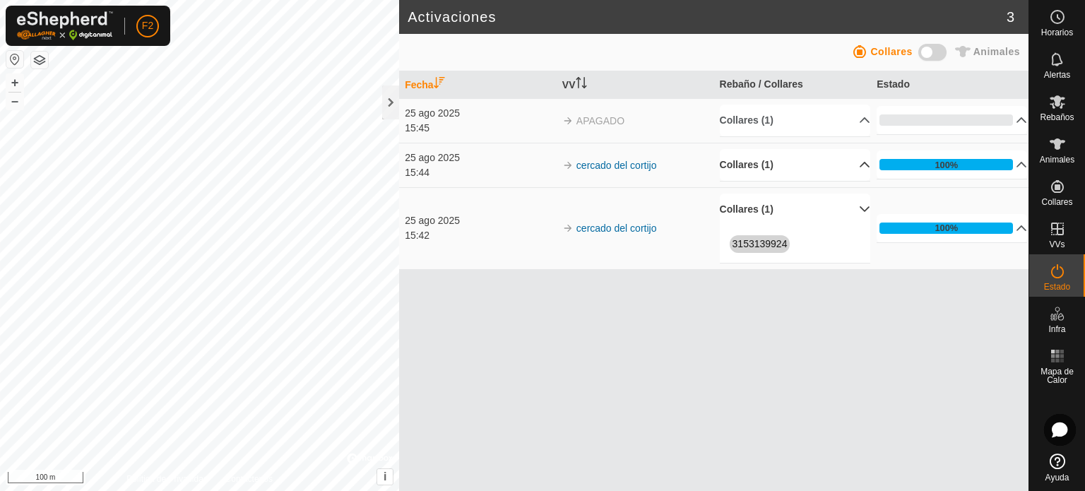
click at [849, 165] on p-accordion-header "Collares (1)" at bounding box center [795, 165] width 150 height 32
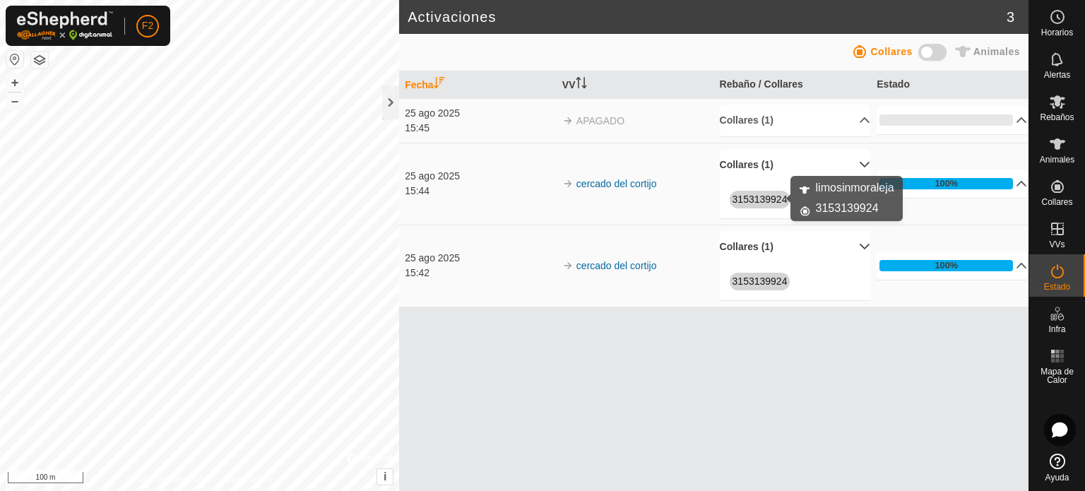
click at [759, 197] on link "3153139924" at bounding box center [759, 199] width 55 height 11
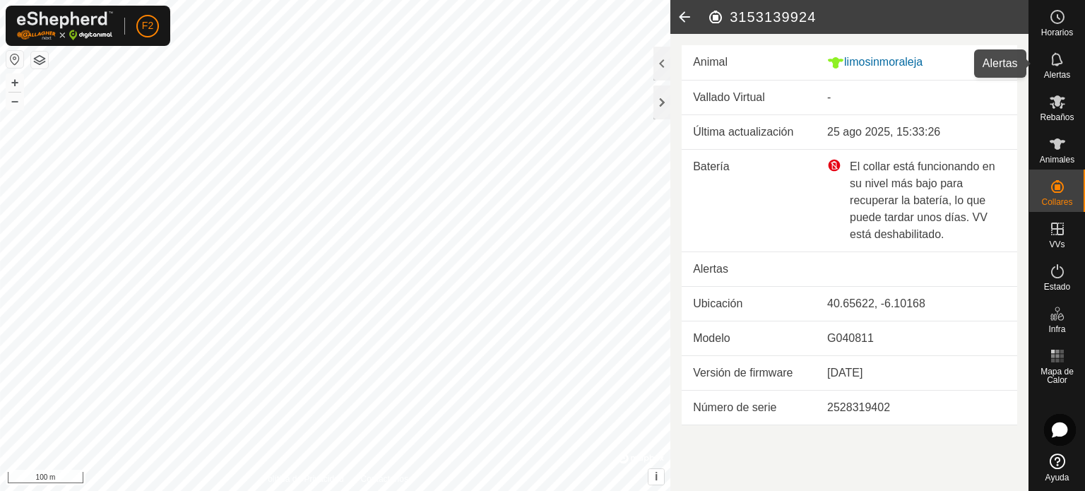
click at [1064, 57] on icon at bounding box center [1057, 59] width 17 height 17
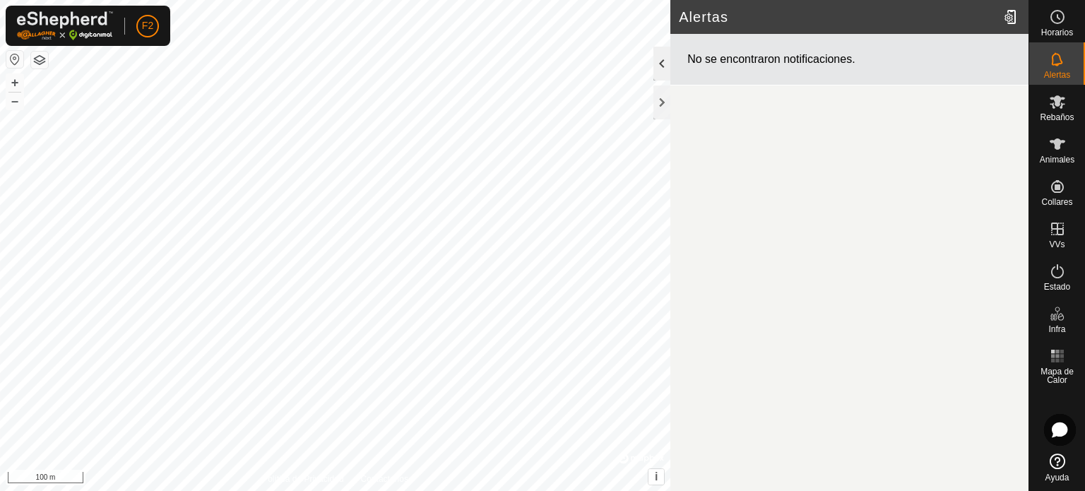
click at [662, 57] on div at bounding box center [661, 64] width 17 height 34
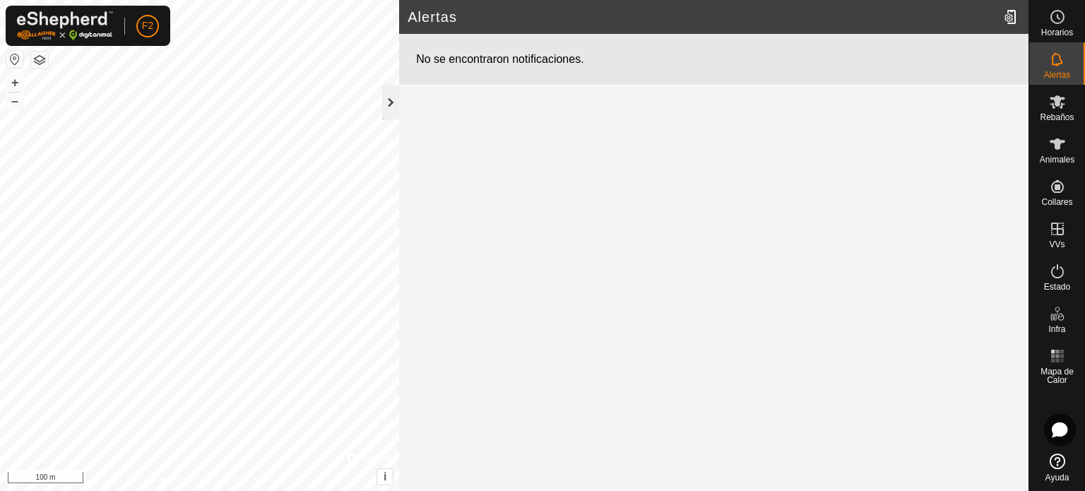
click at [383, 100] on div at bounding box center [390, 102] width 17 height 34
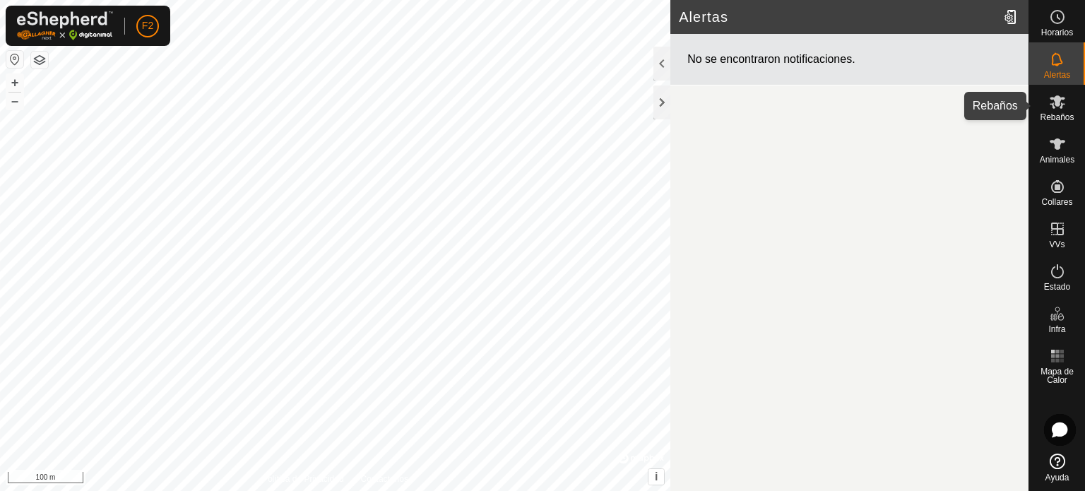
click at [1061, 109] on icon at bounding box center [1057, 101] width 17 height 17
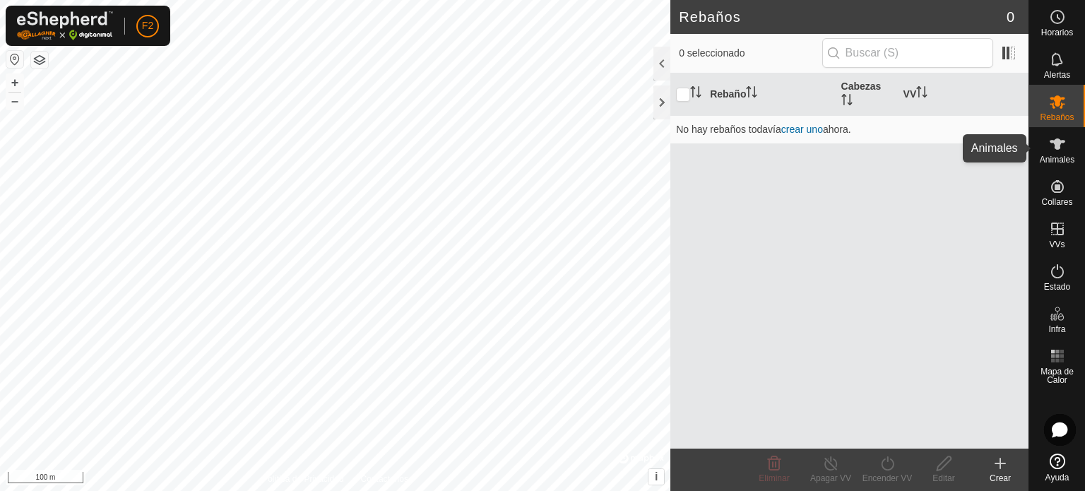
click at [1049, 143] on icon at bounding box center [1057, 144] width 17 height 17
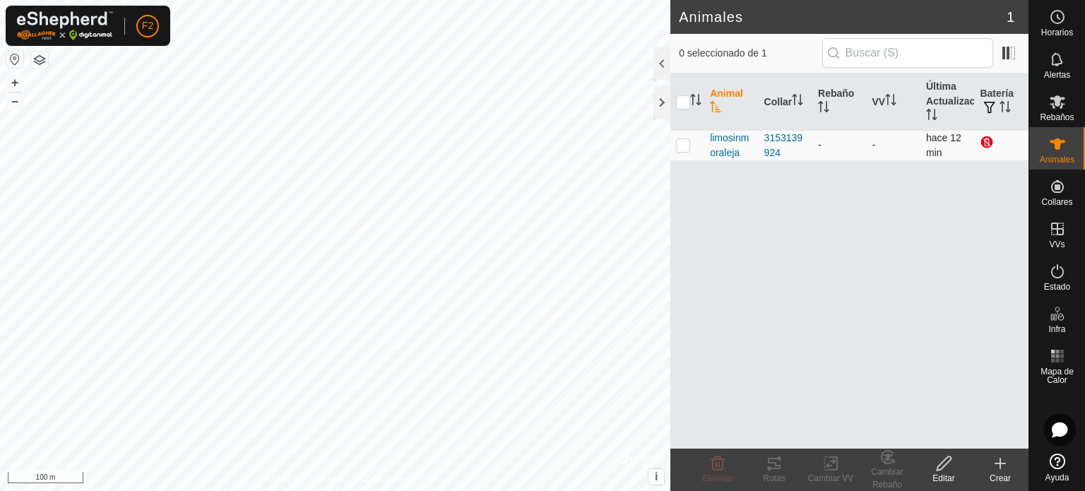
click at [678, 141] on p-checkbox at bounding box center [683, 144] width 14 height 11
checkbox input "true"
click at [681, 147] on p-checkbox at bounding box center [683, 144] width 14 height 11
checkbox input "false"
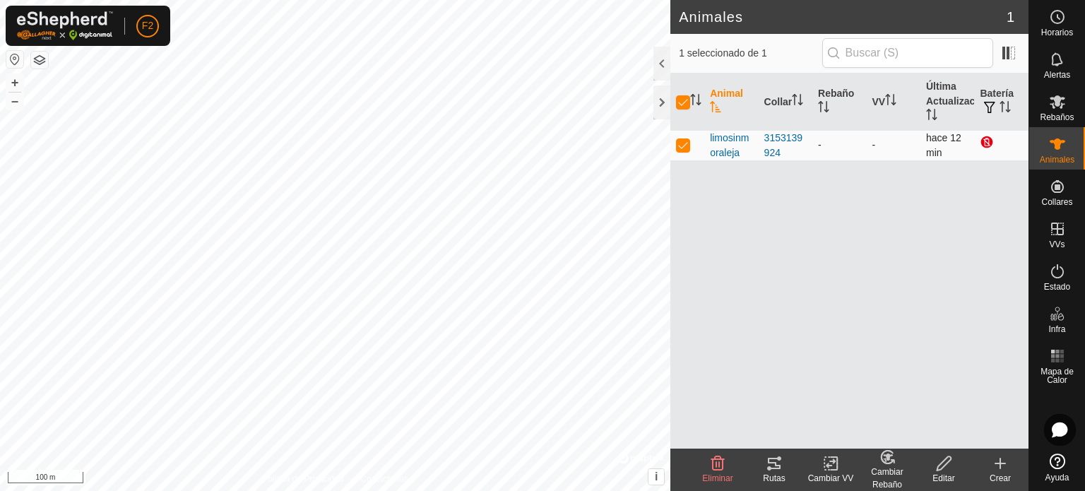
checkbox input "false"
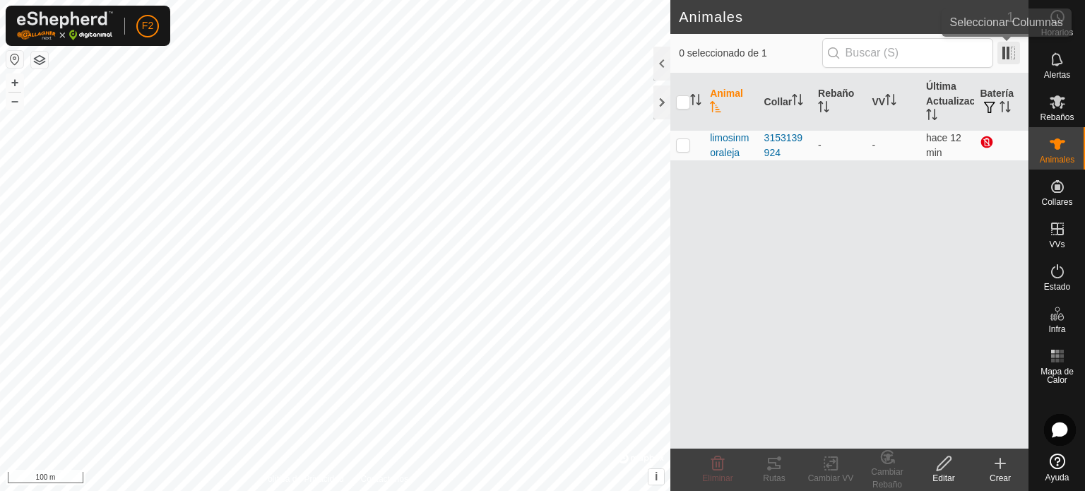
click at [1008, 47] on span at bounding box center [1008, 53] width 23 height 23
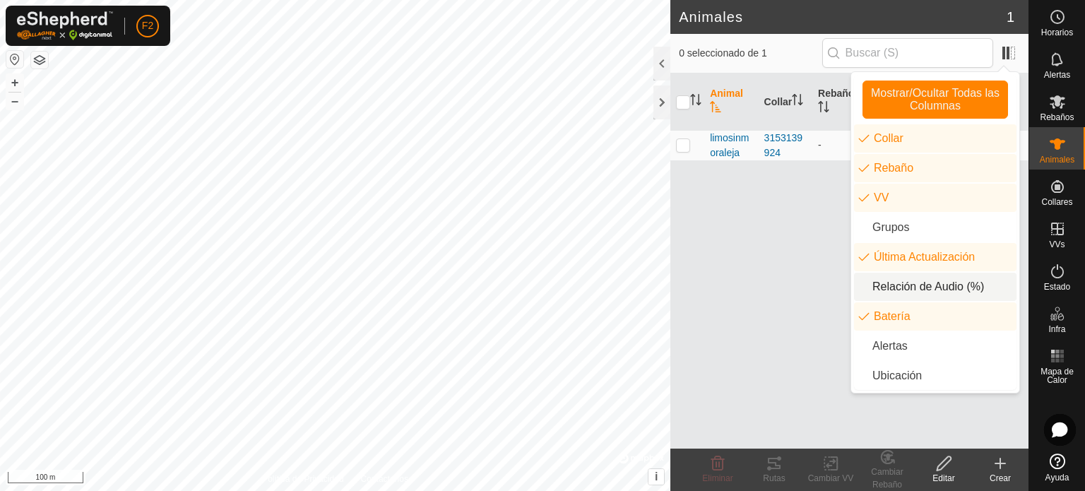
click at [933, 285] on li "Relación de Audio (%)" at bounding box center [935, 287] width 162 height 28
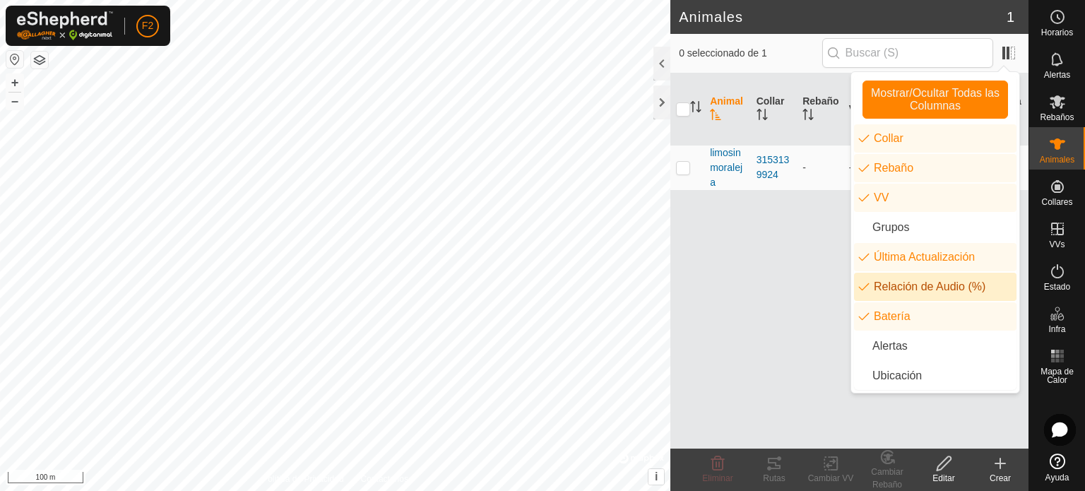
click at [933, 285] on li "Relación de Audio (%)" at bounding box center [935, 287] width 162 height 28
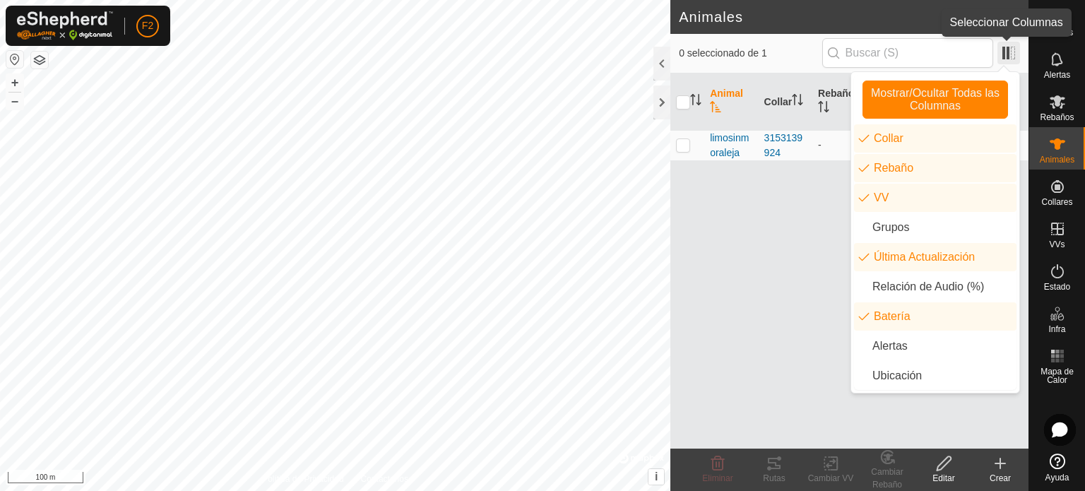
click at [1008, 56] on span at bounding box center [1008, 53] width 23 height 23
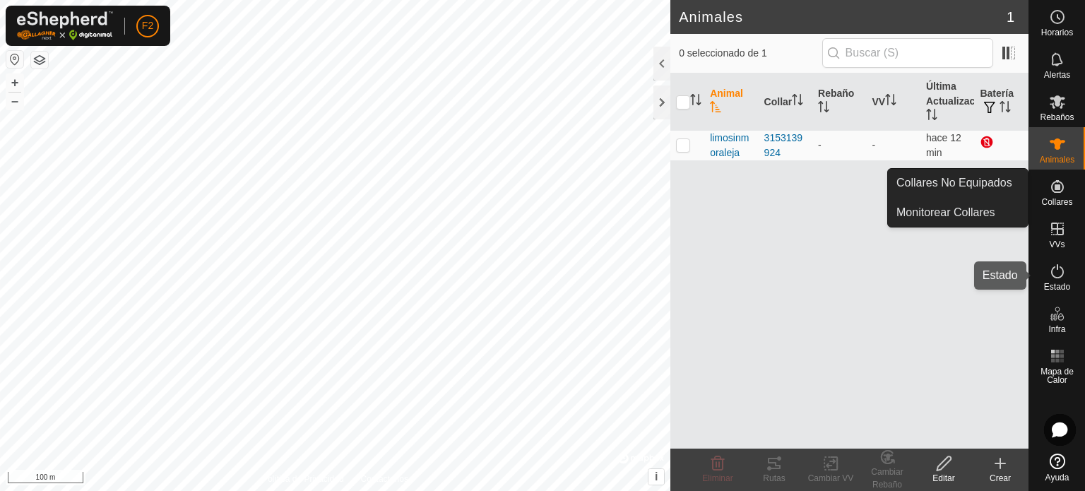
click at [1061, 275] on icon at bounding box center [1057, 271] width 13 height 14
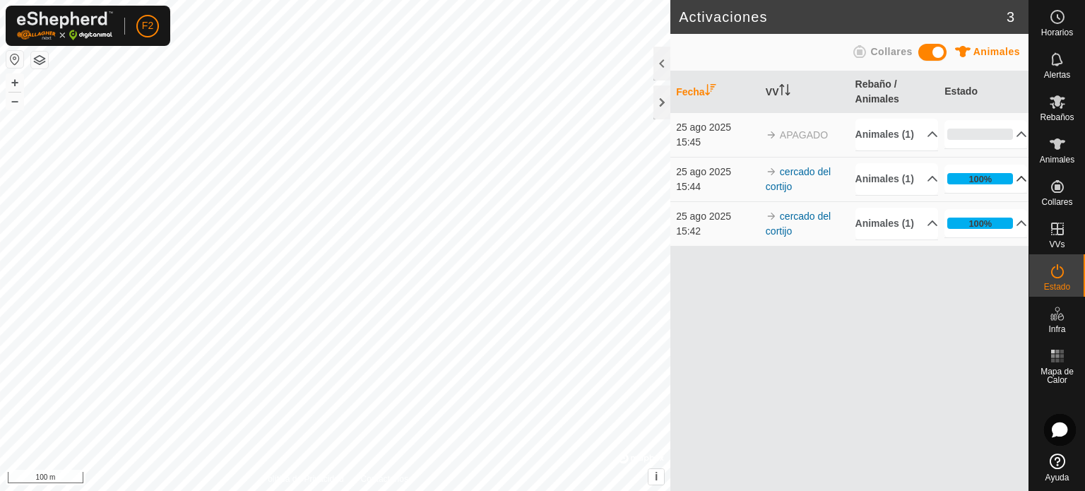
click at [1013, 193] on p-accordion-header "100%" at bounding box center [985, 179] width 83 height 28
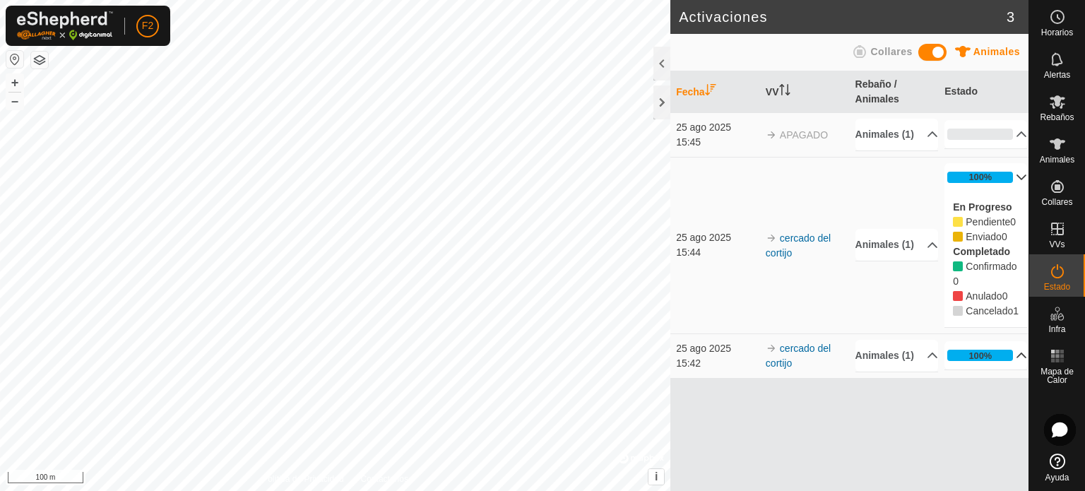
click at [1010, 369] on p-accordion-header "100%" at bounding box center [985, 355] width 83 height 28
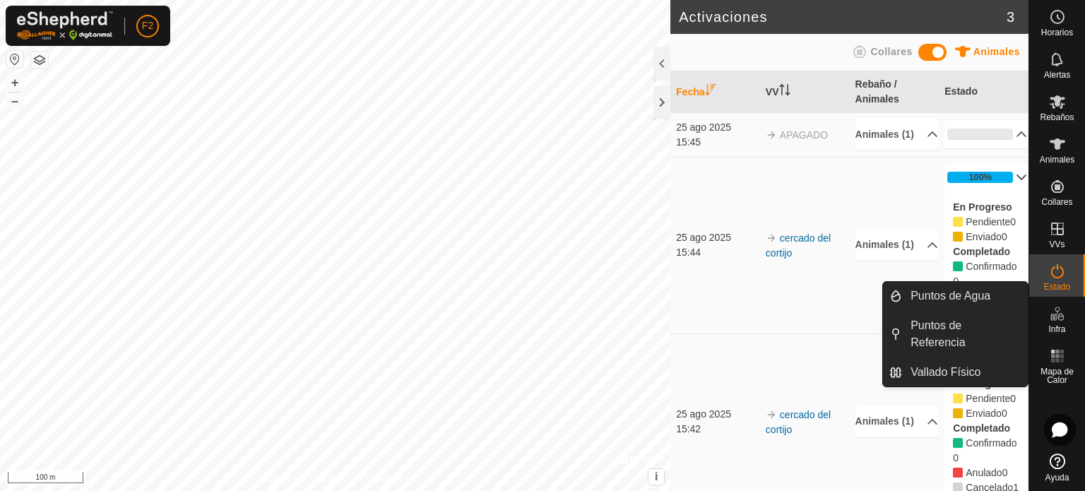
click at [1060, 317] on icon at bounding box center [1057, 313] width 17 height 17
click at [973, 294] on link "Puntos de Agua" at bounding box center [965, 296] width 126 height 28
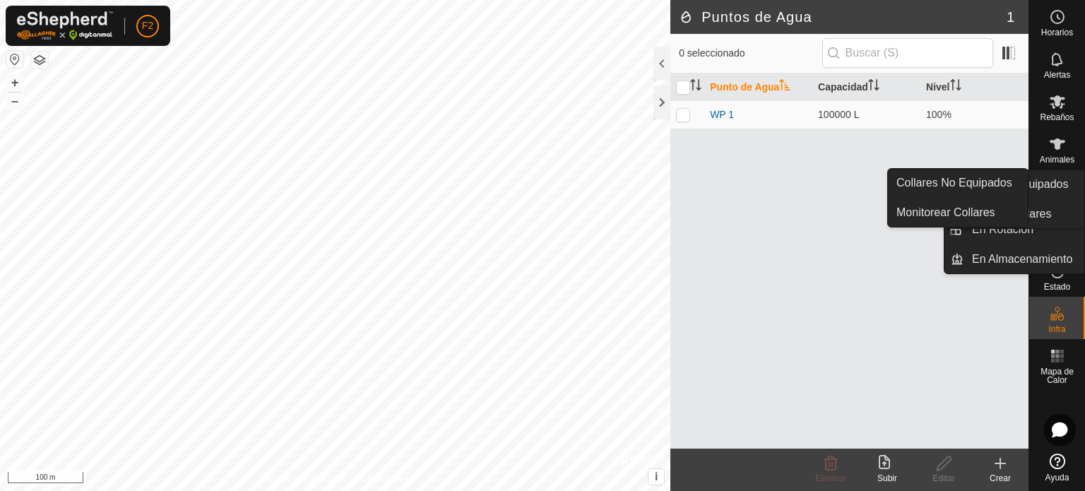
click at [1049, 194] on icon at bounding box center [1057, 186] width 17 height 17
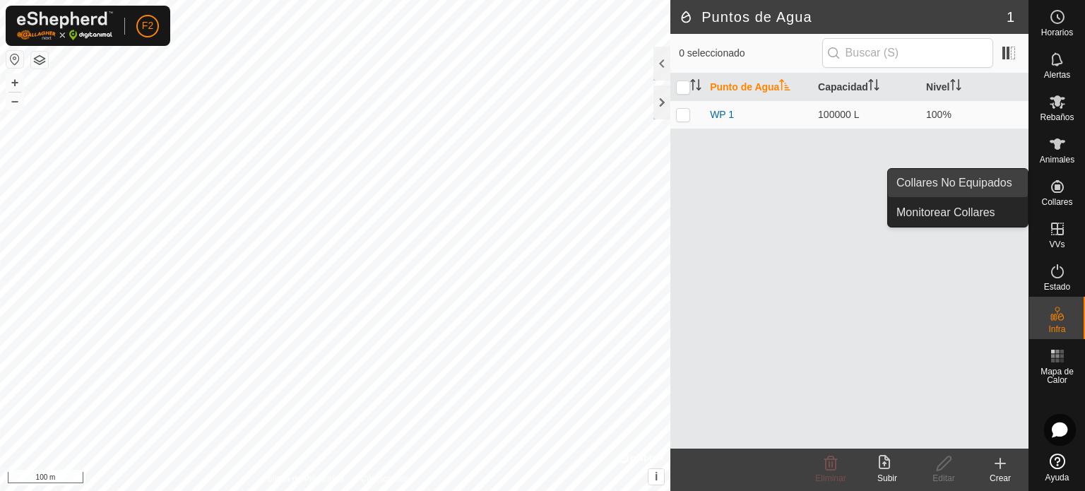
click at [963, 186] on link "Collares No Equipados" at bounding box center [958, 183] width 140 height 28
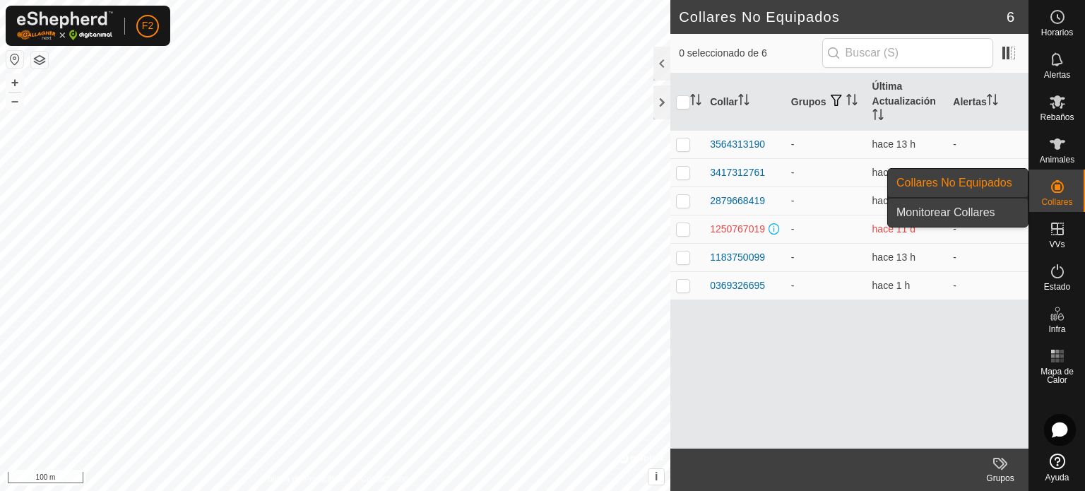
click at [969, 208] on link "Monitorear Collares" at bounding box center [958, 212] width 140 height 28
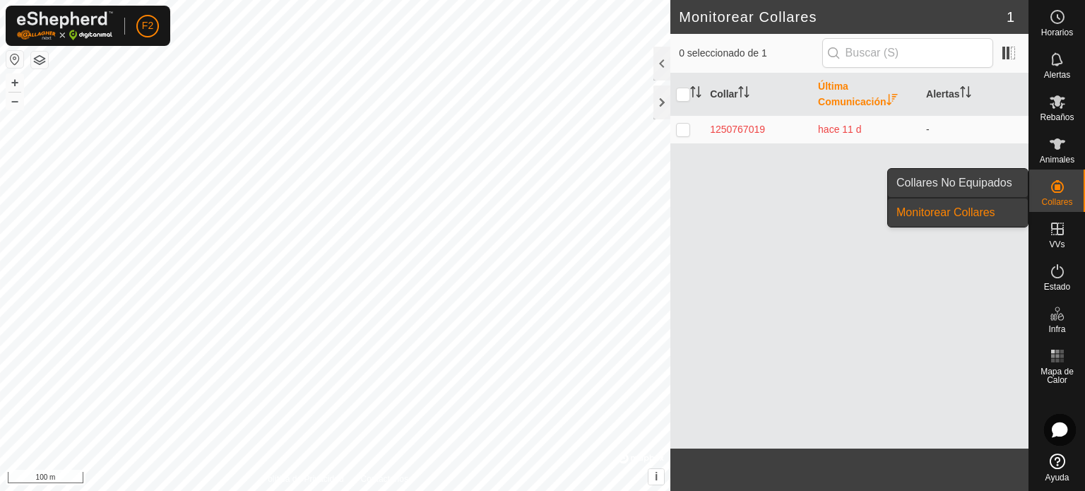
click at [982, 179] on link "Collares No Equipados" at bounding box center [958, 183] width 140 height 28
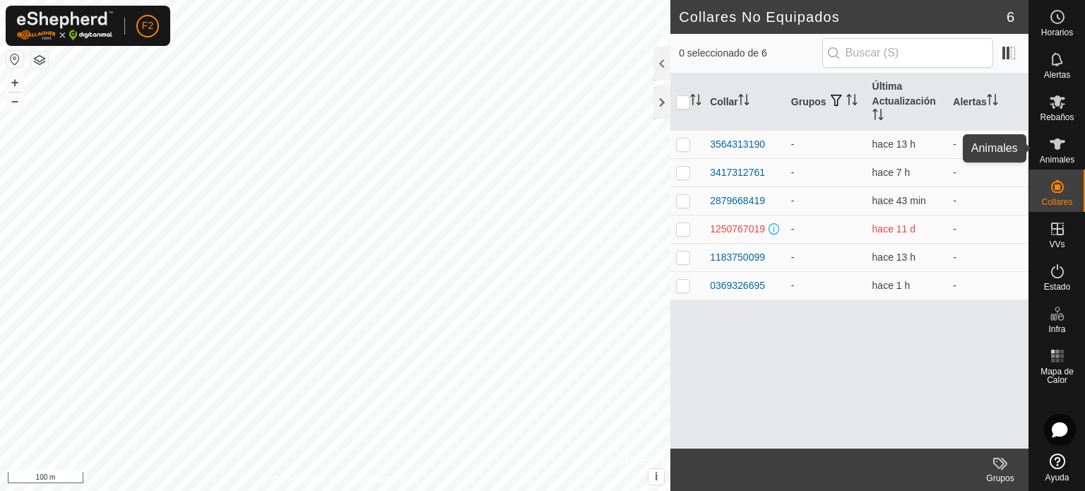
click at [1054, 149] on icon at bounding box center [1057, 144] width 17 height 17
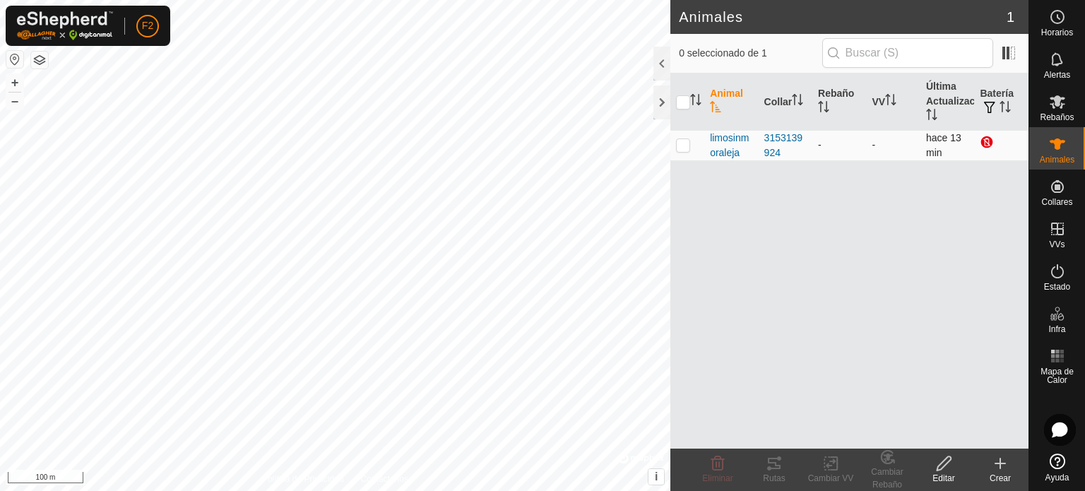
click at [679, 143] on p-checkbox at bounding box center [683, 144] width 14 height 11
checkbox input "true"
click at [717, 465] on icon at bounding box center [717, 463] width 17 height 17
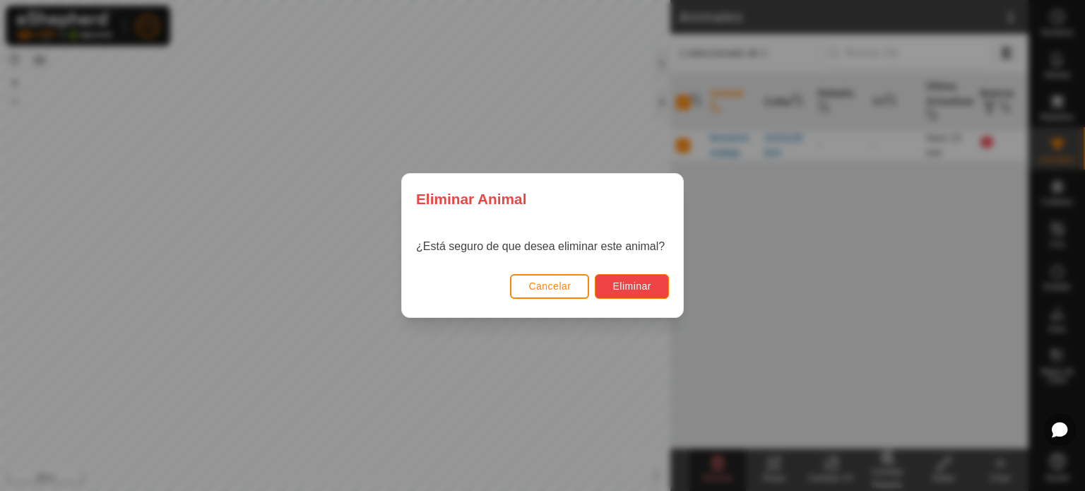
click at [638, 282] on span "Eliminar" at bounding box center [631, 285] width 39 height 11
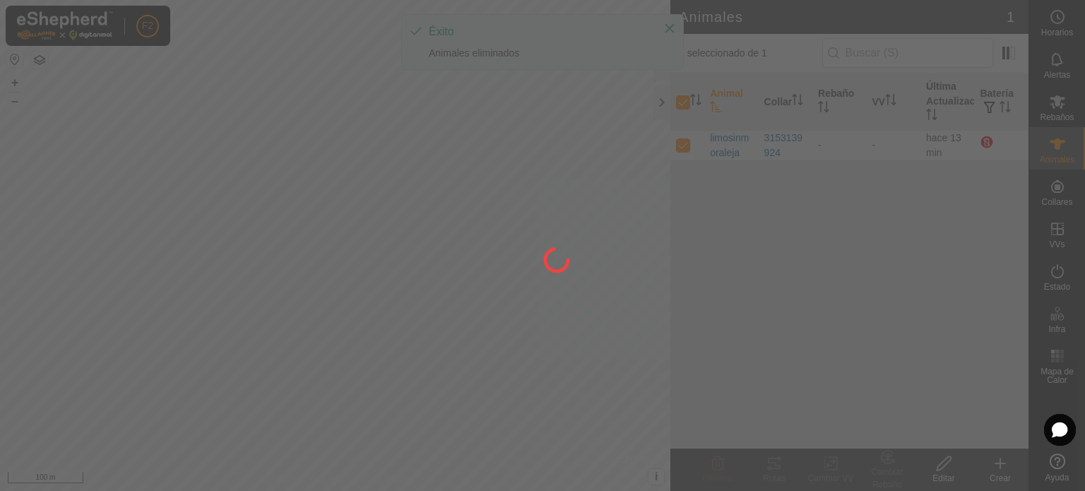
checkbox input "false"
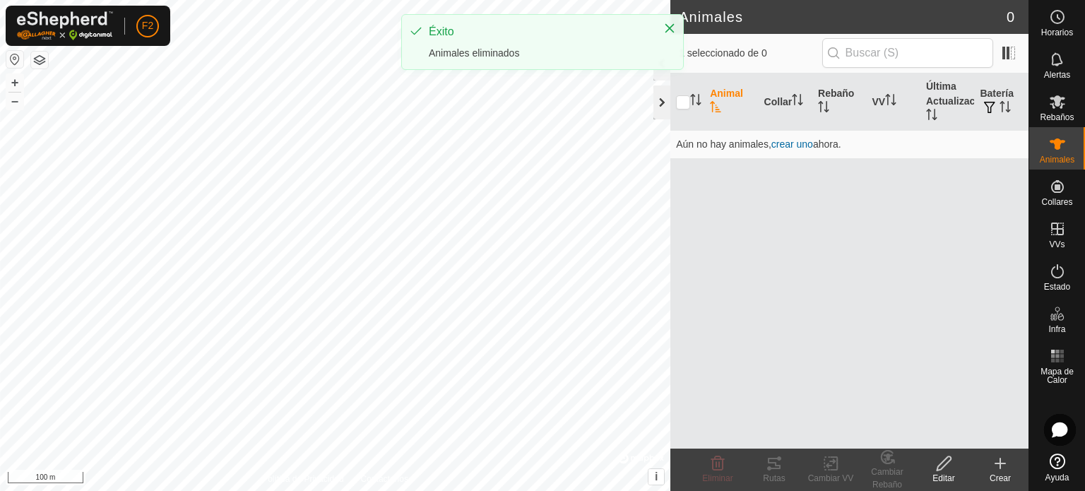
click at [655, 98] on div at bounding box center [661, 102] width 17 height 34
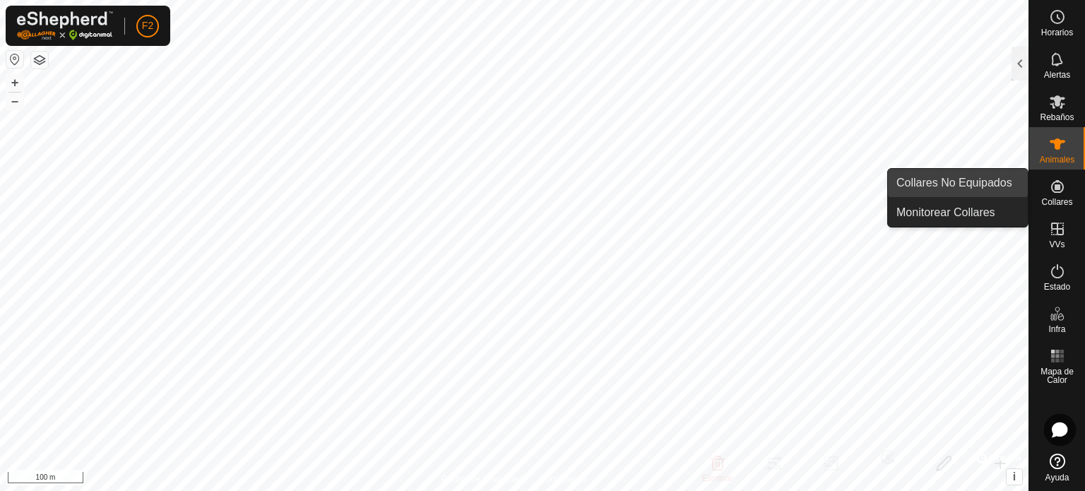
click at [968, 181] on link "Collares No Equipados" at bounding box center [958, 183] width 140 height 28
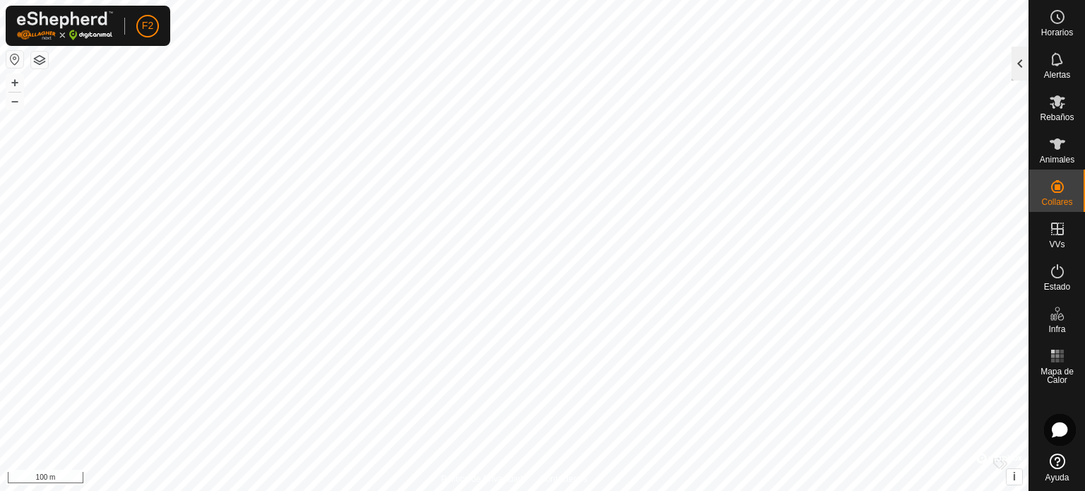
click at [1012, 67] on div at bounding box center [1019, 64] width 17 height 34
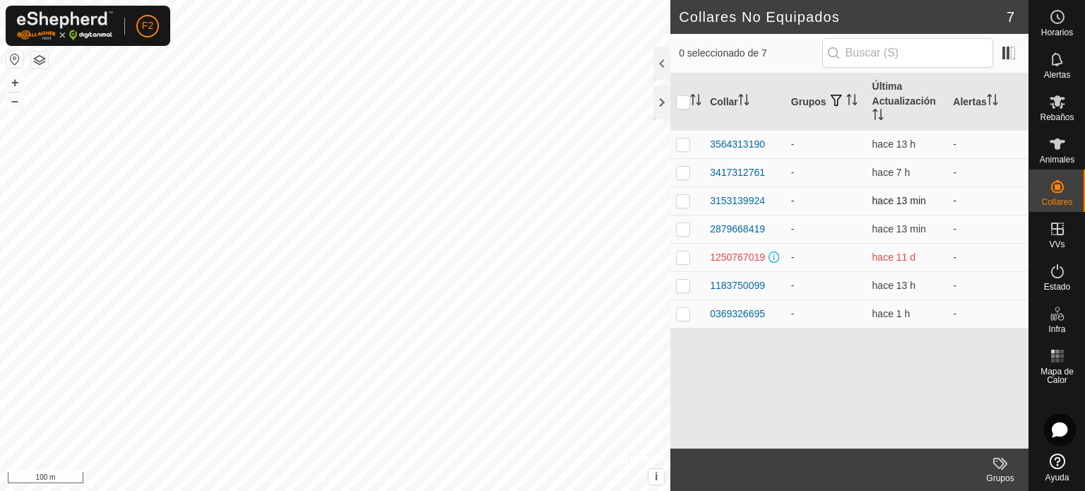
click at [679, 198] on p-checkbox at bounding box center [683, 200] width 14 height 11
checkbox input "true"
click at [662, 66] on div at bounding box center [661, 64] width 17 height 34
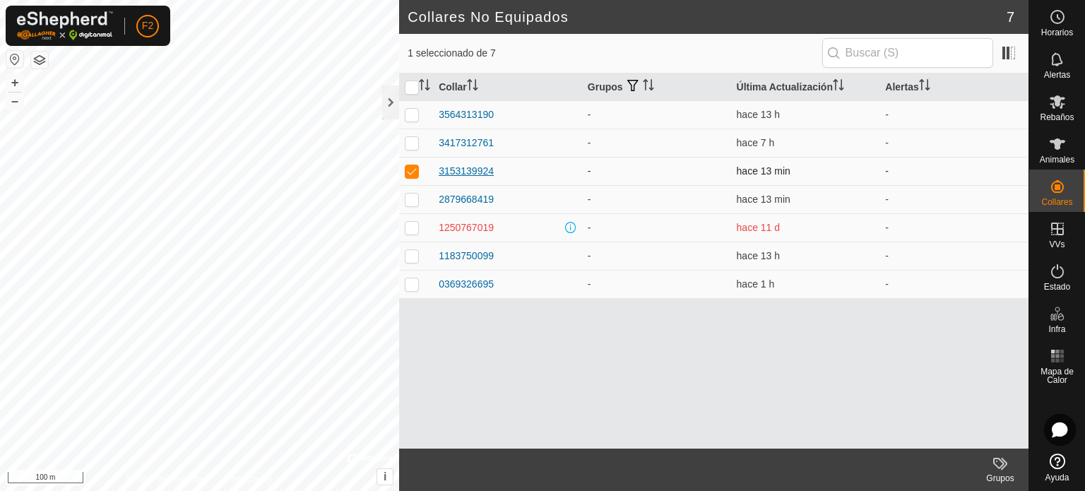
click at [439, 171] on div "3153139924" at bounding box center [466, 171] width 55 height 15
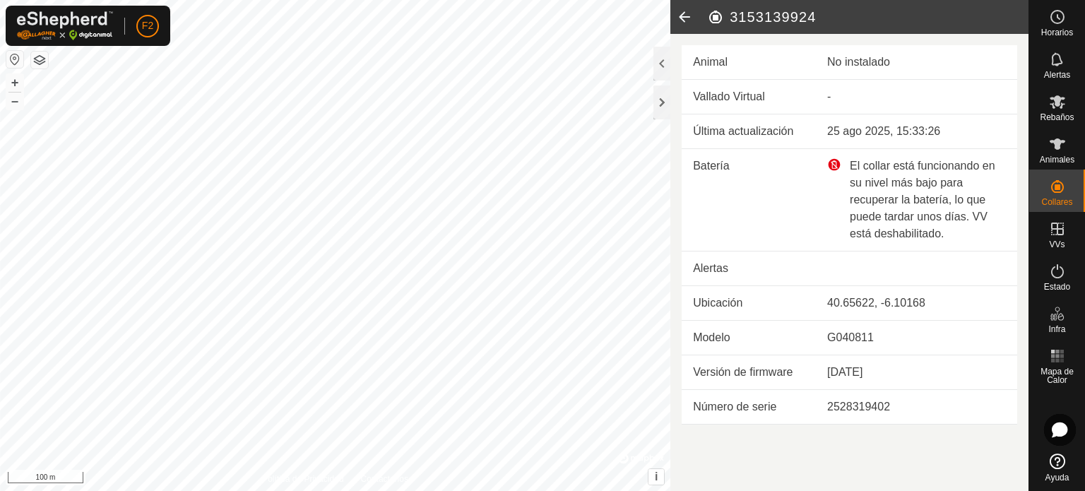
click at [834, 307] on div "40.65622, -6.10168" at bounding box center [916, 302] width 179 height 17
click at [840, 306] on div "40.65622, -6.10168" at bounding box center [916, 302] width 179 height 17
click at [664, 109] on div at bounding box center [661, 102] width 17 height 34
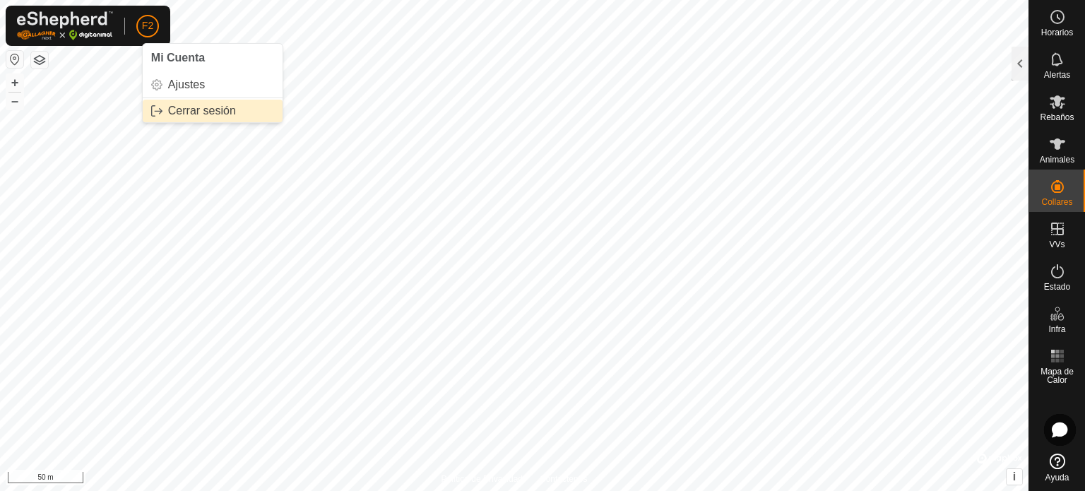
click at [192, 111] on link "Cerrar sesión" at bounding box center [213, 111] width 140 height 23
